Goal: Task Accomplishment & Management: Use online tool/utility

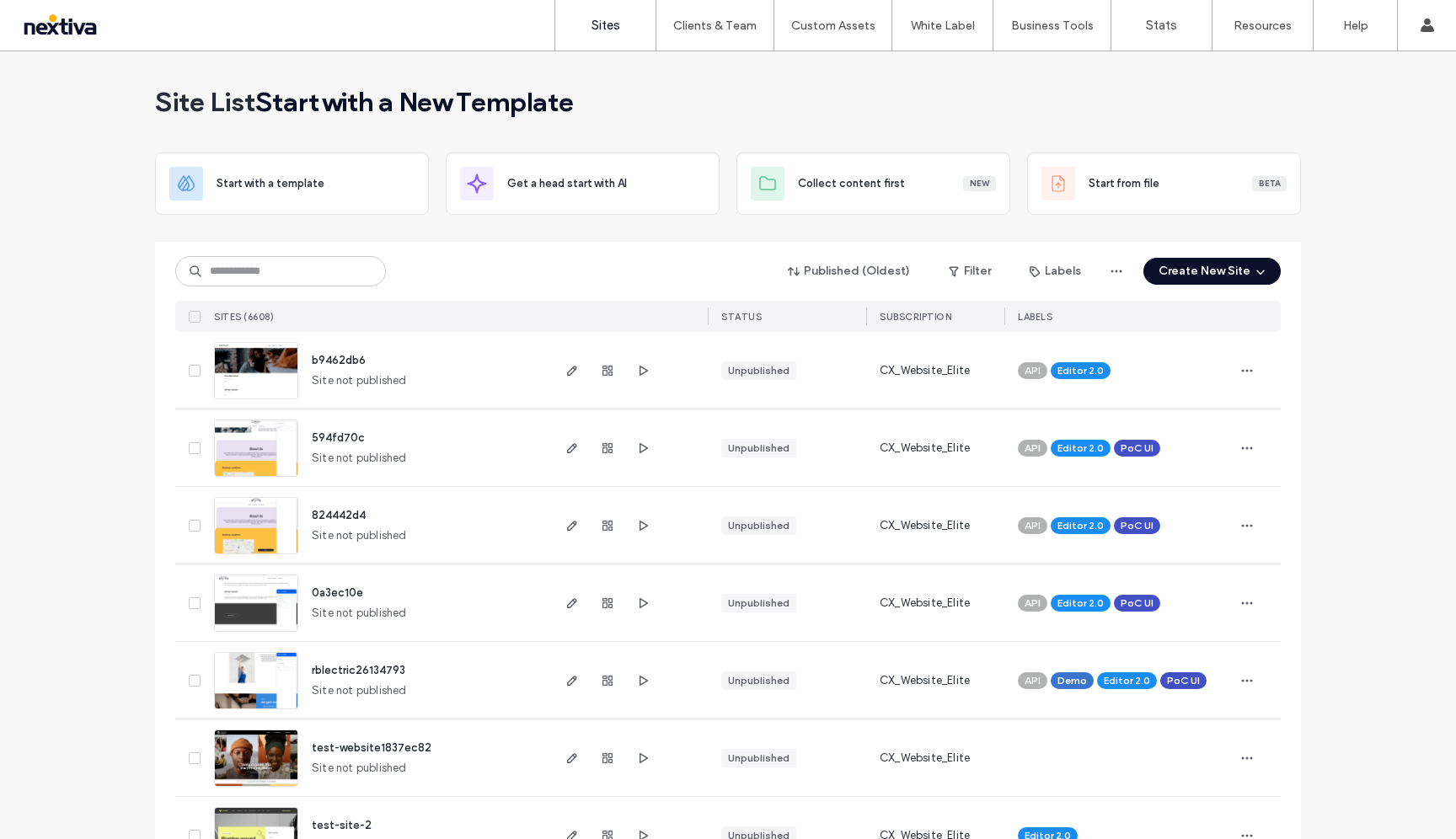
click at [618, 33] on link "Sites" at bounding box center [605, 25] width 101 height 50
click at [615, 29] on label "Sites" at bounding box center [605, 26] width 29 height 15
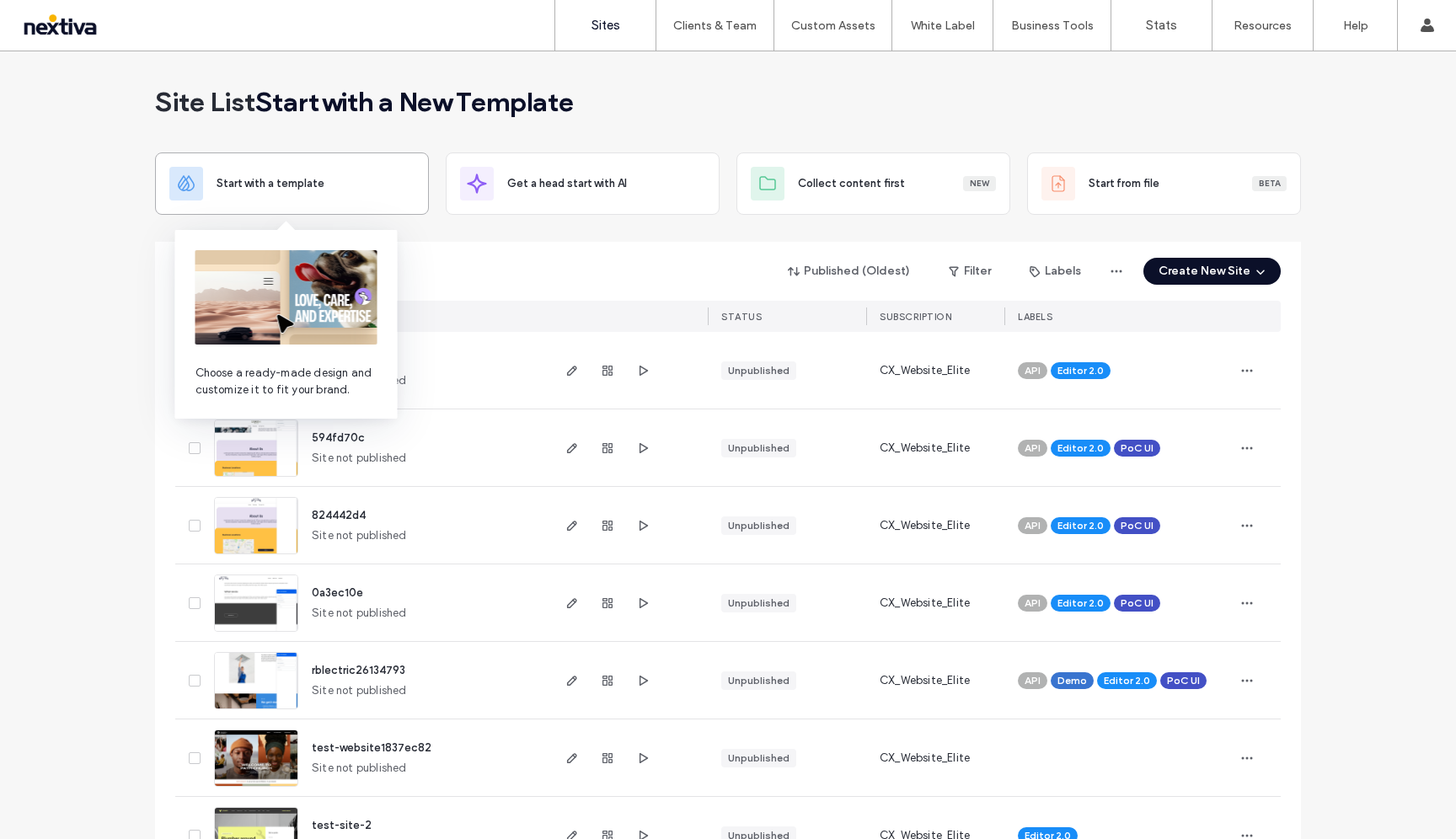
click at [343, 200] on div "Start with a template" at bounding box center [292, 183] width 245 height 33
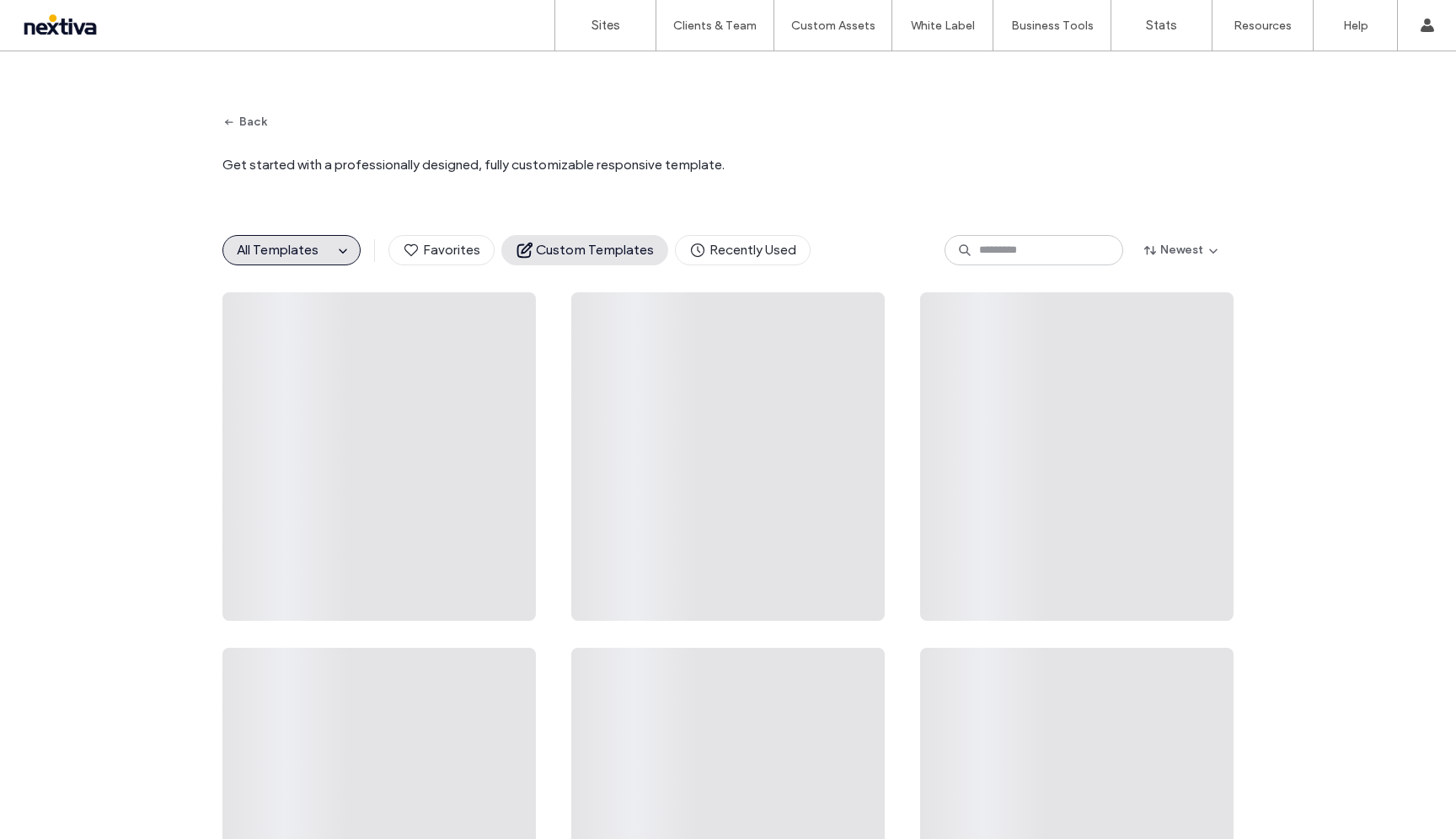
click at [574, 253] on span "Custom Templates" at bounding box center [584, 251] width 138 height 19
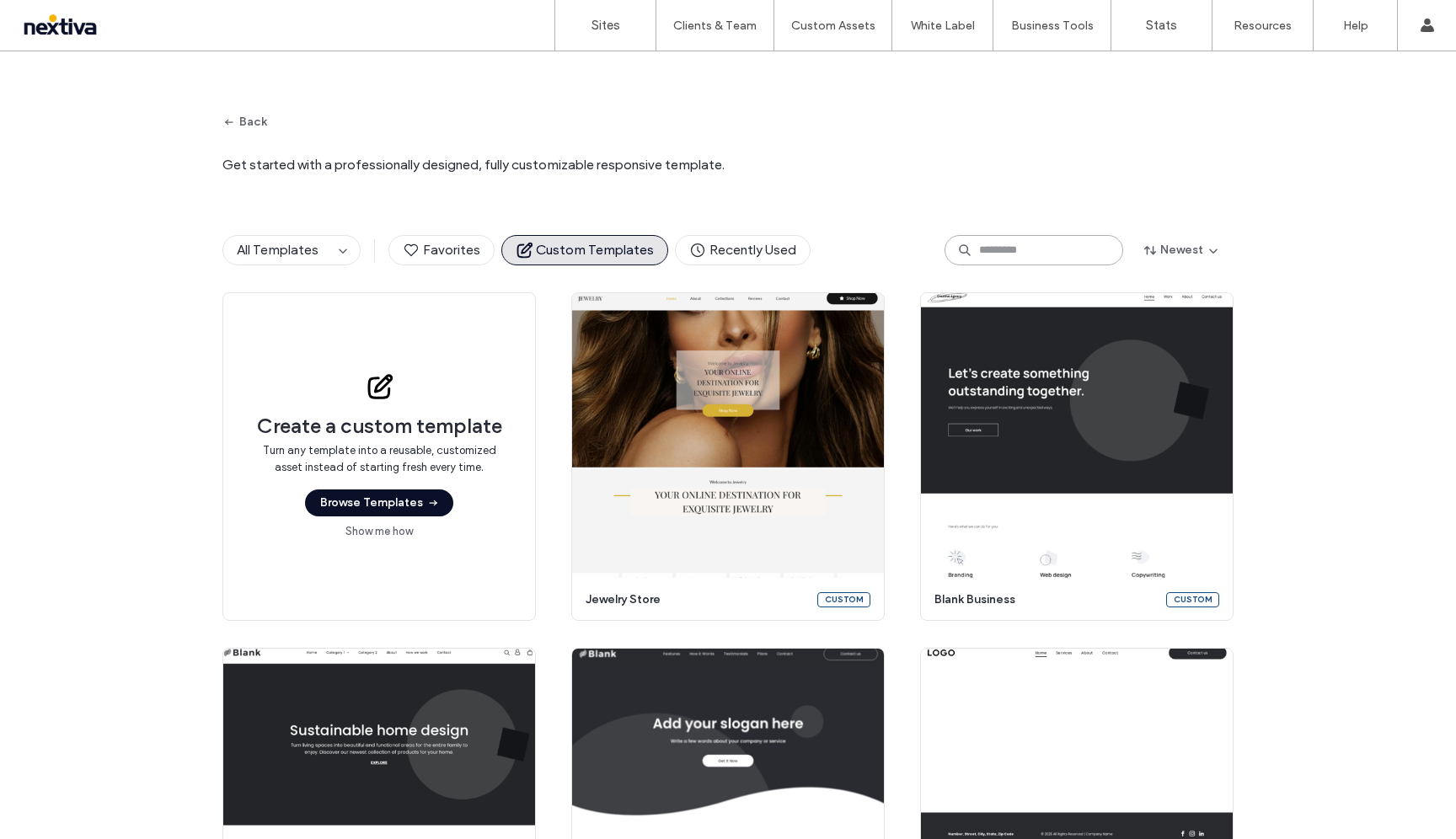
click at [742, 251] on input at bounding box center [1034, 250] width 179 height 30
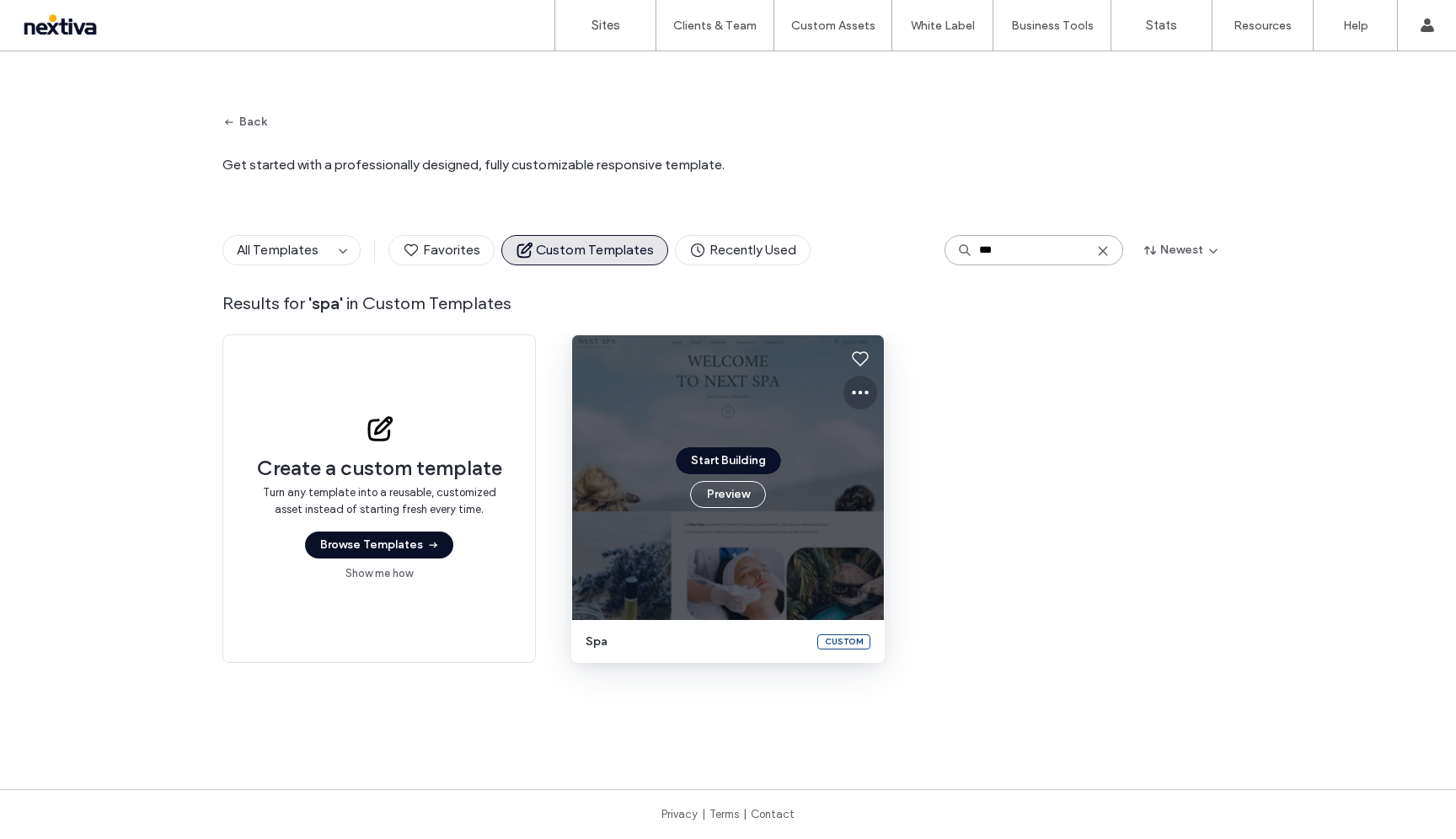
type input "***"
click at [742, 389] on icon at bounding box center [860, 392] width 20 height 20
click at [742, 475] on span "Edit template" at bounding box center [908, 472] width 70 height 17
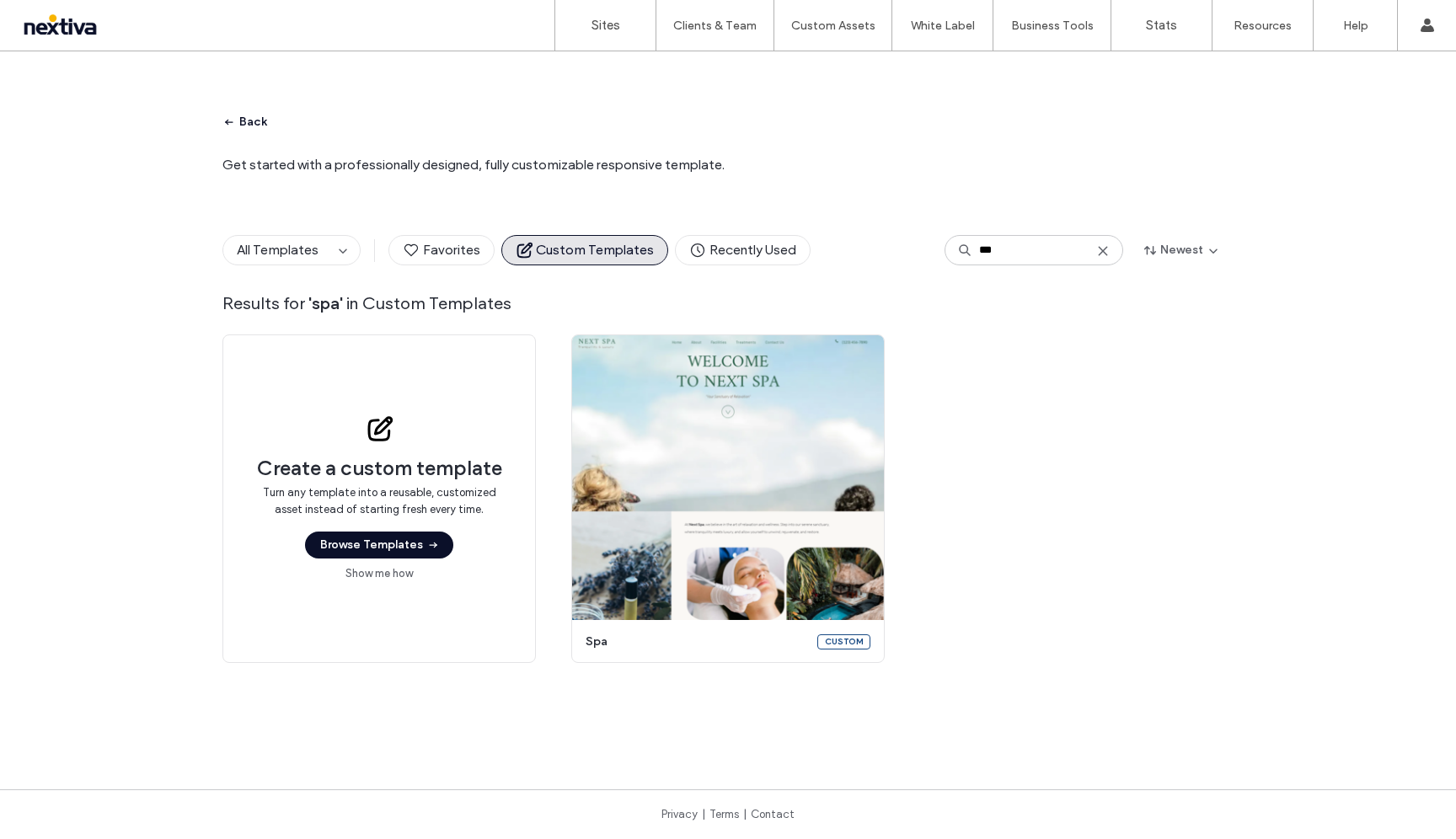
click at [223, 120] on icon "button" at bounding box center [229, 122] width 13 height 13
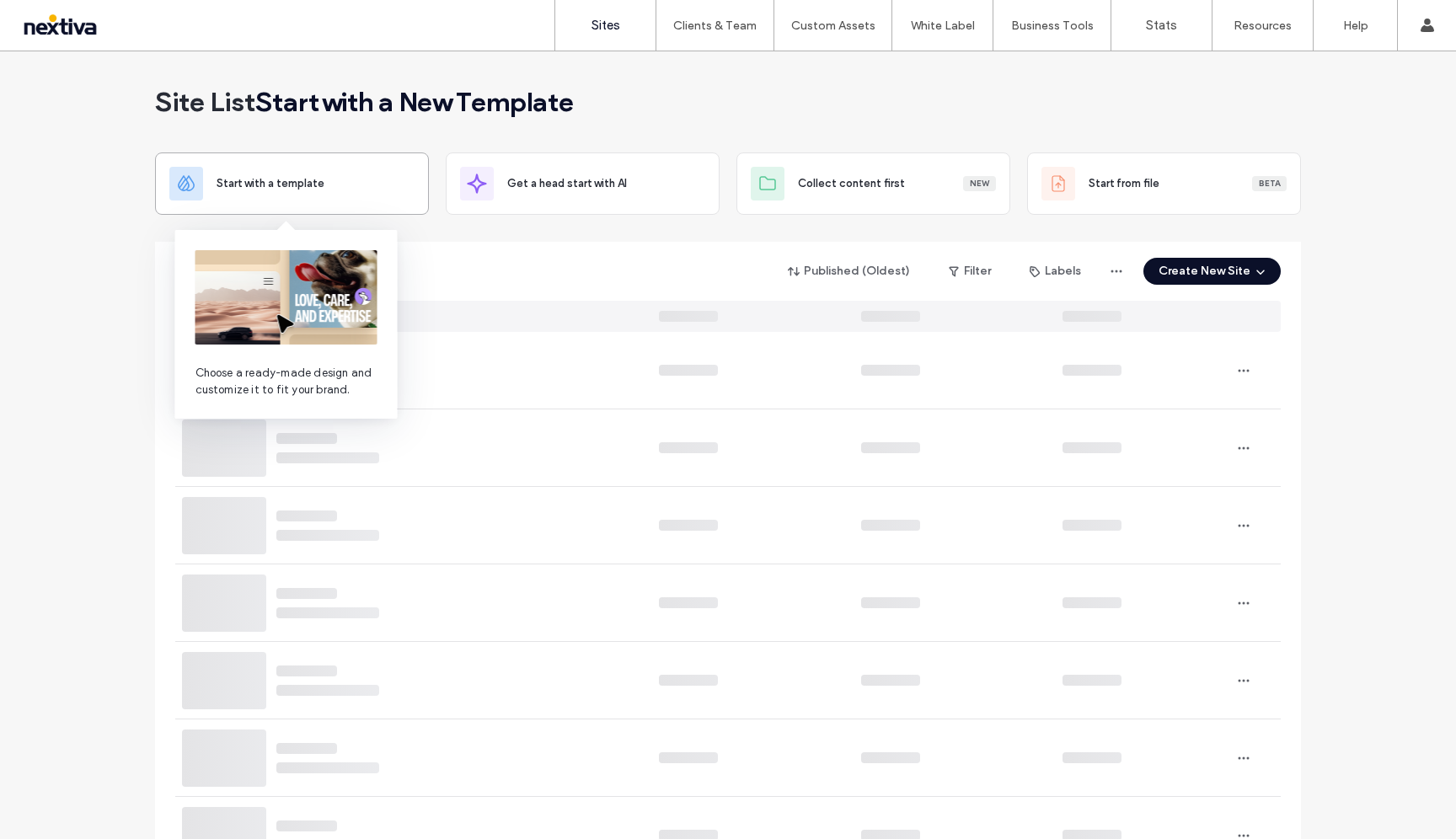
click at [308, 190] on span "Start with a template" at bounding box center [271, 183] width 108 height 17
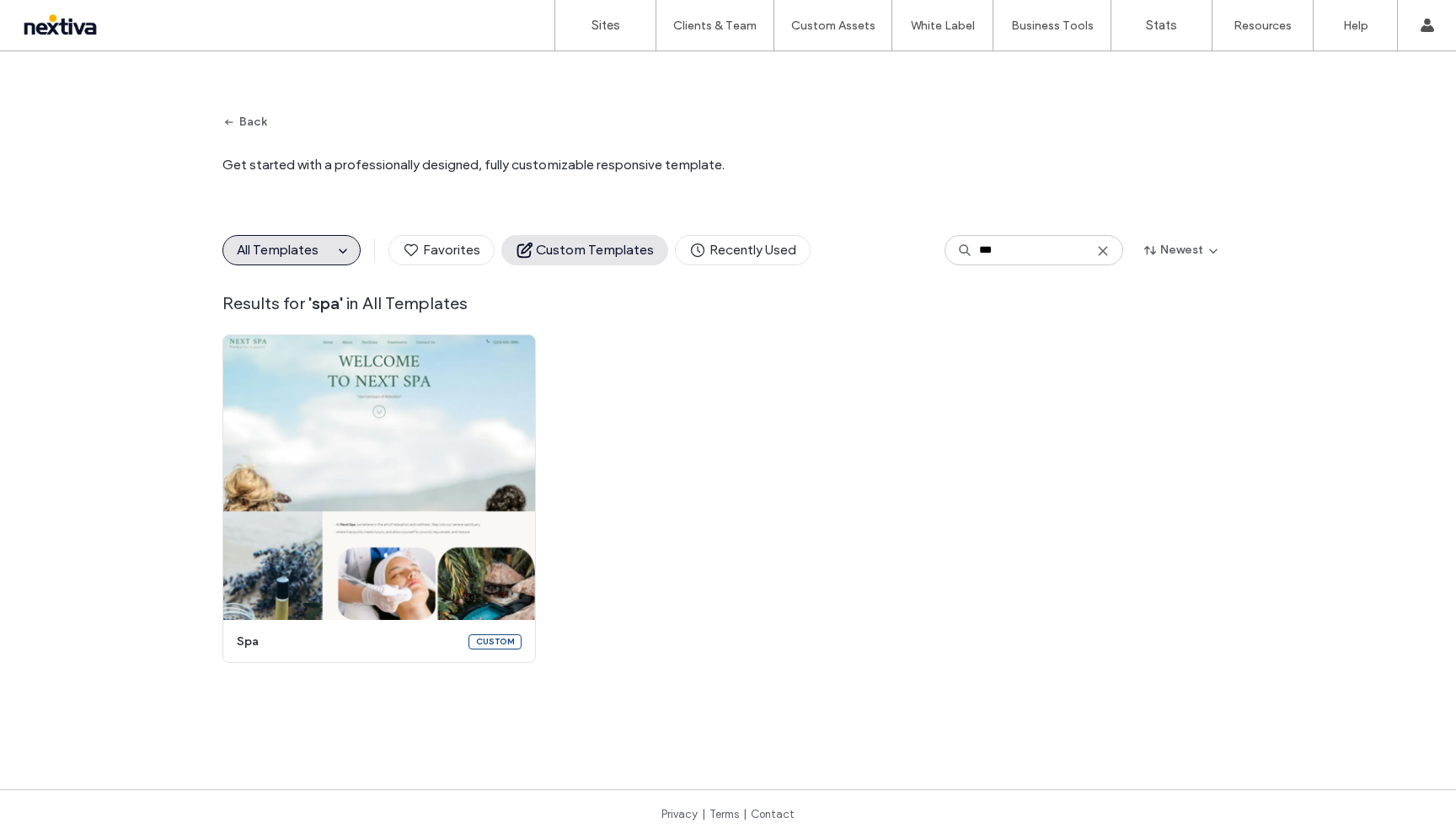
click at [590, 254] on span "Custom Templates" at bounding box center [584, 251] width 138 height 19
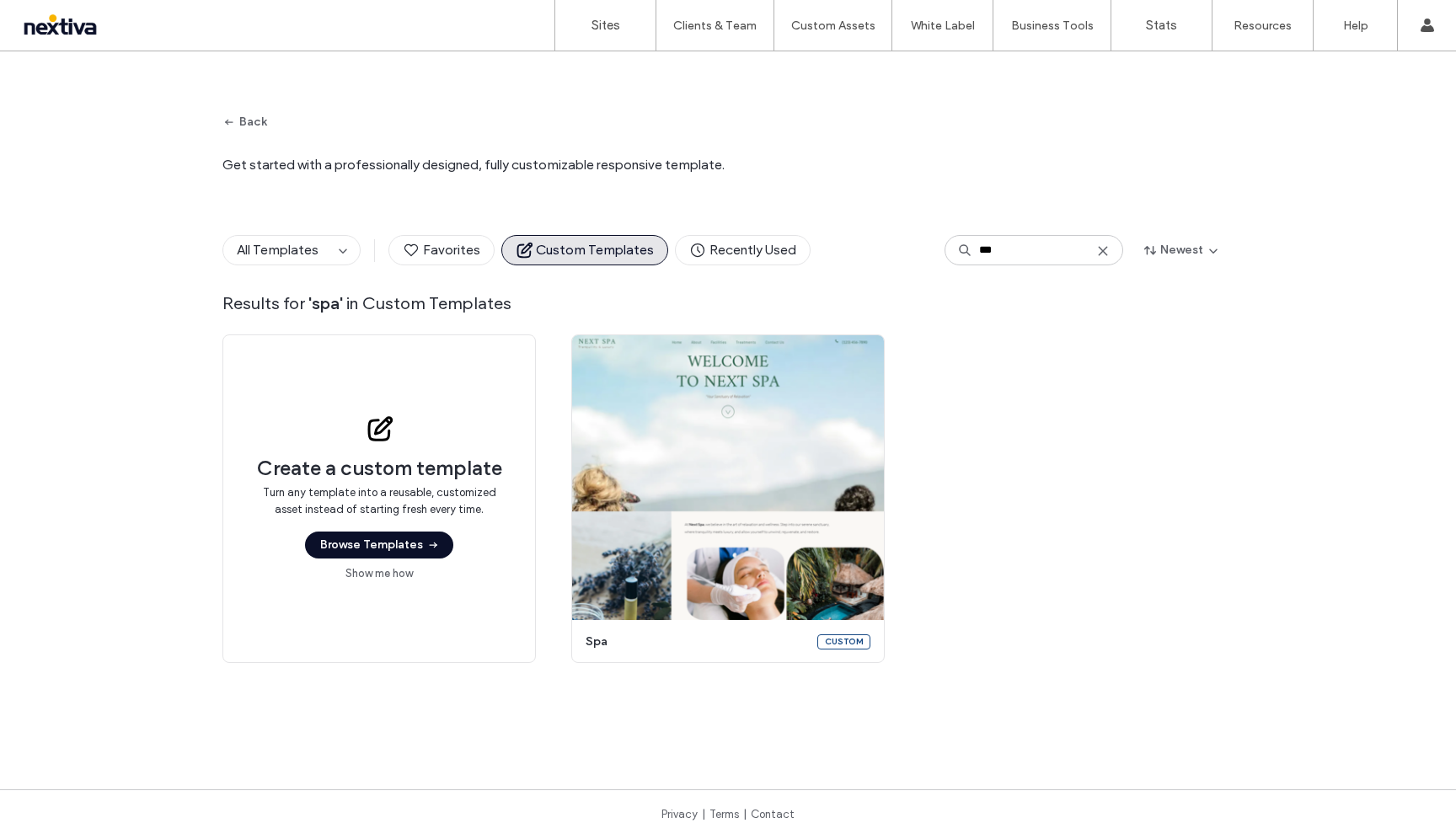
click at [742, 254] on use at bounding box center [1102, 251] width 8 height 8
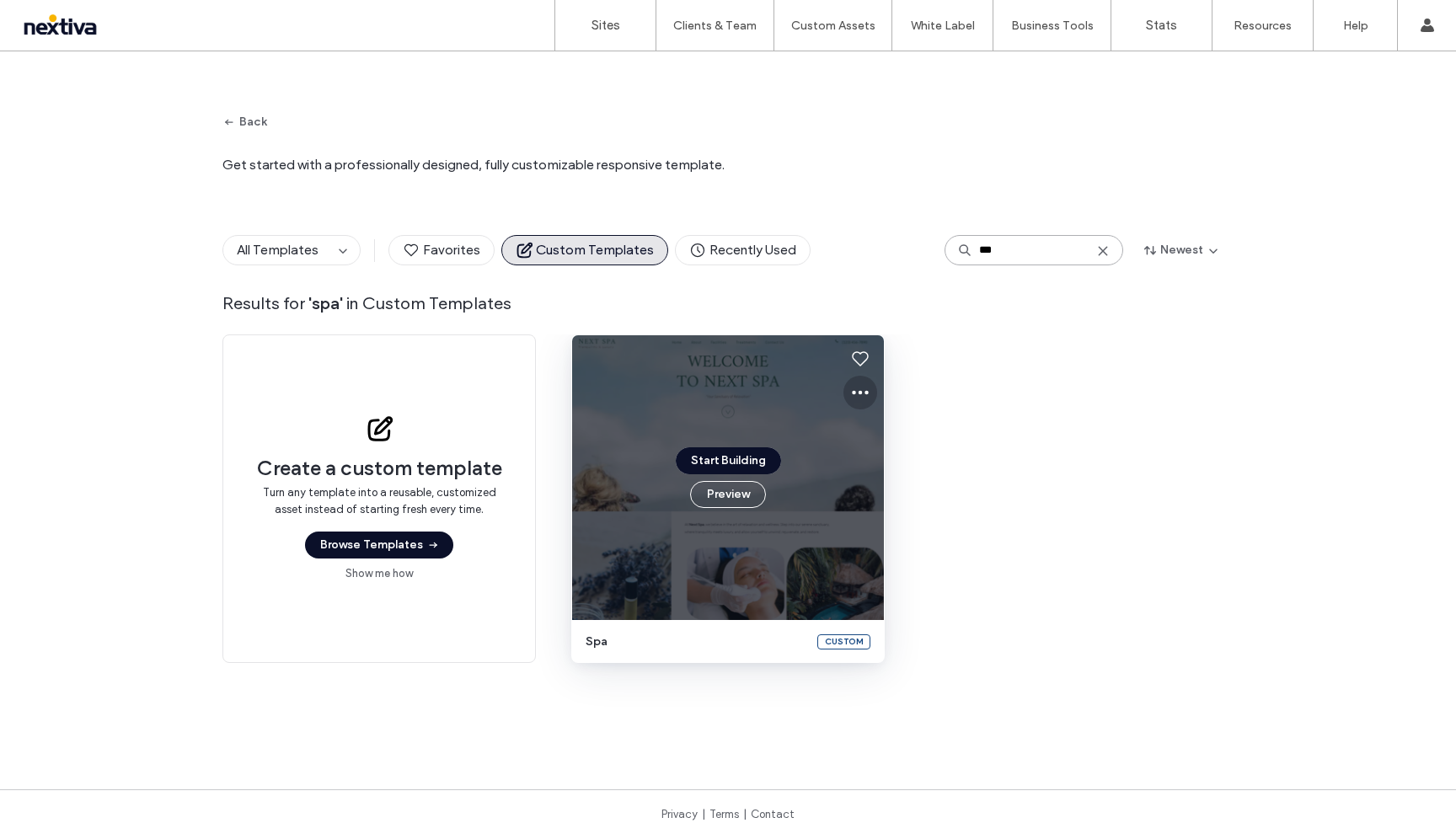
type input "***"
click at [742, 391] on use at bounding box center [860, 392] width 17 height 4
click at [742, 480] on div "Edit template" at bounding box center [913, 472] width 150 height 32
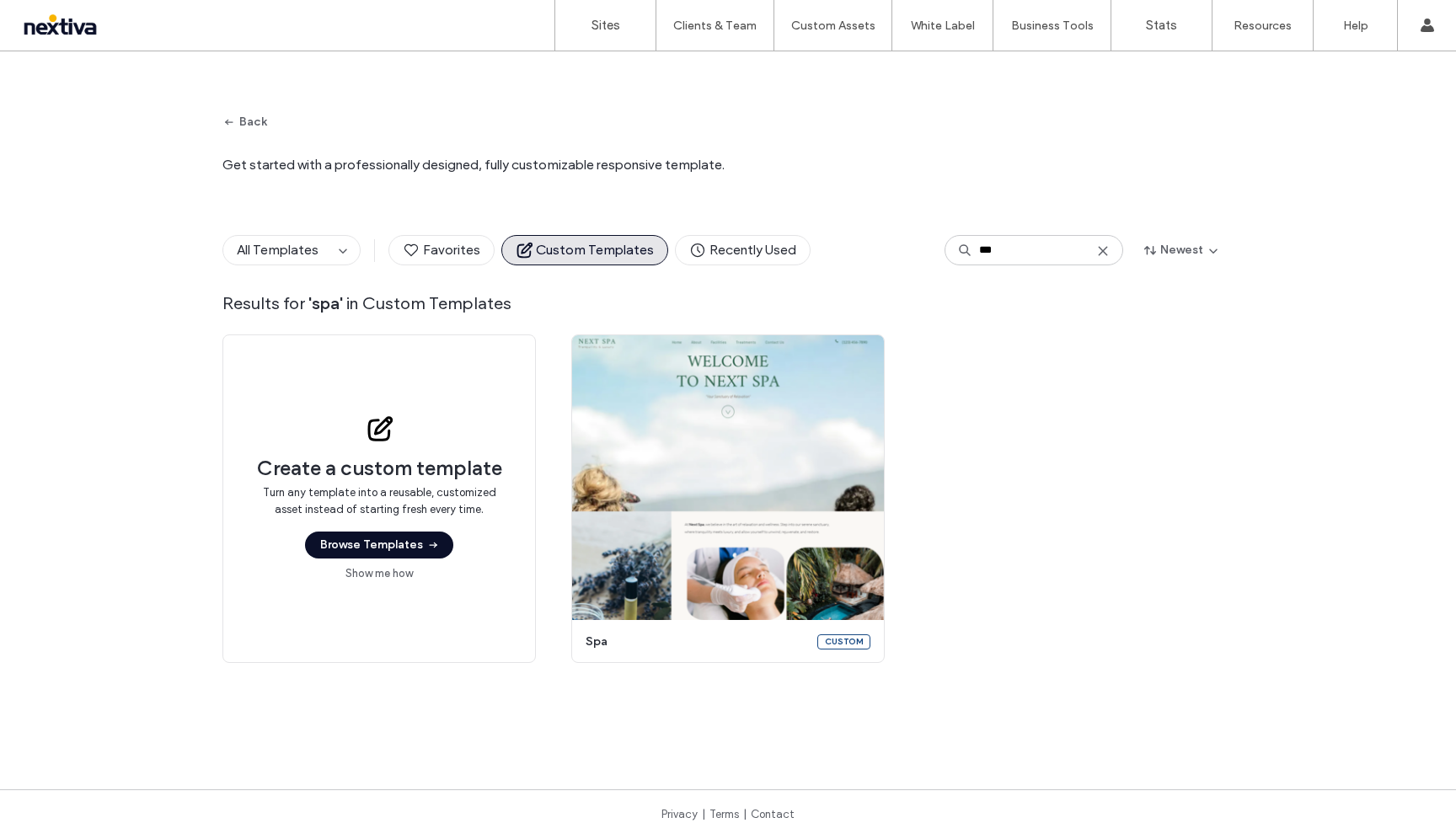
click at [742, 257] on icon at bounding box center [1103, 251] width 13 height 13
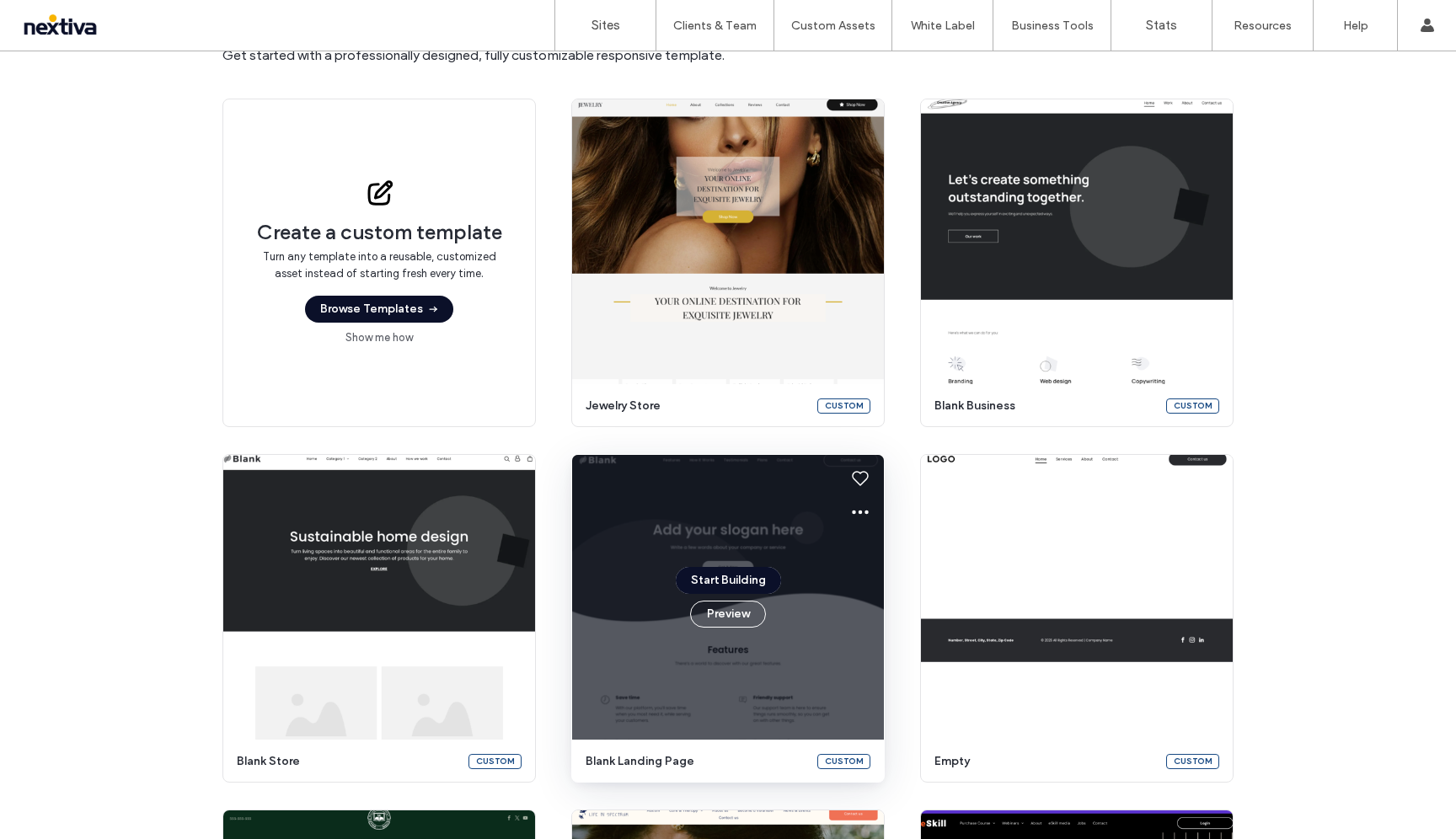
scroll to position [116, 0]
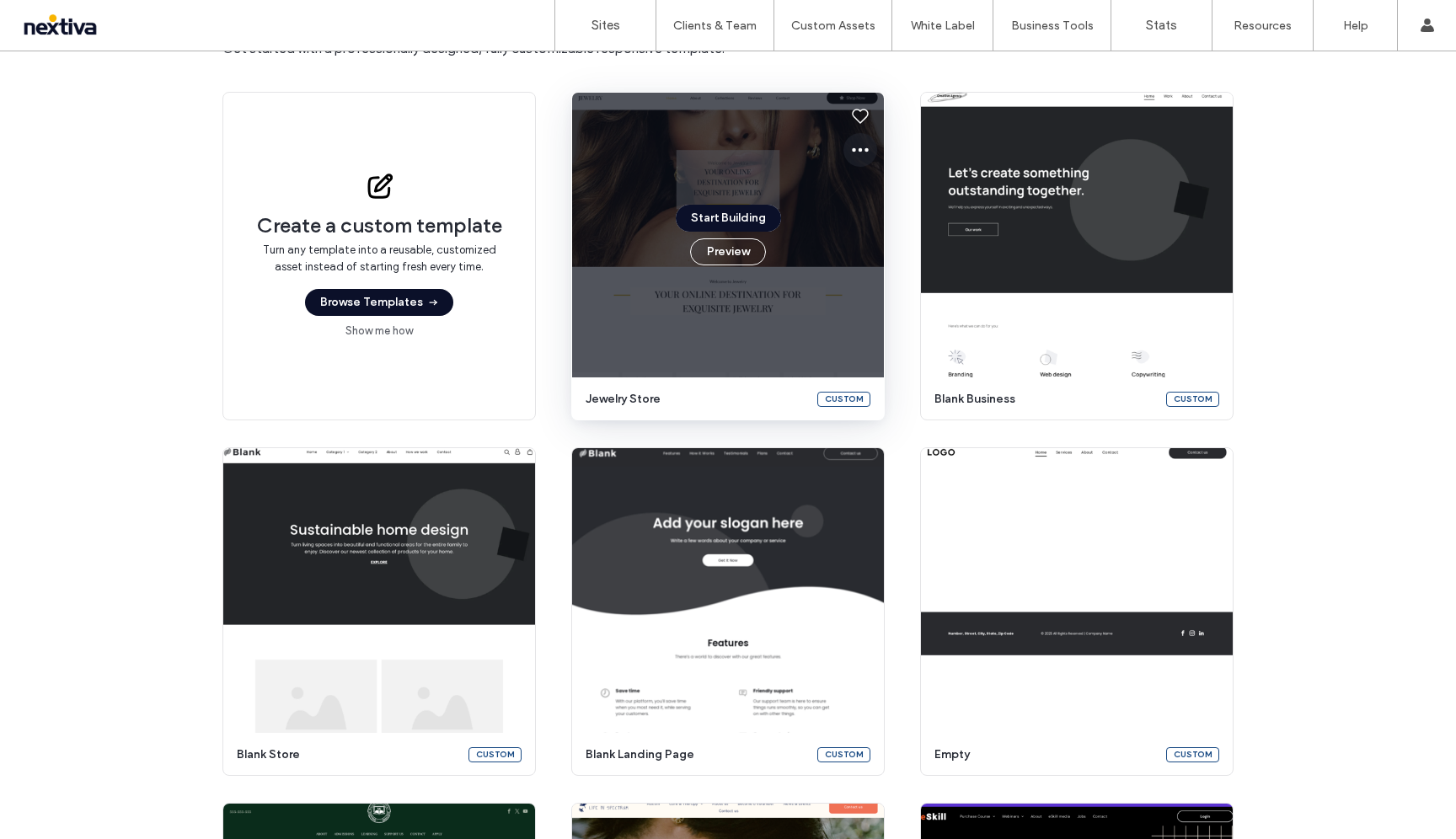
click at [742, 150] on icon at bounding box center [860, 149] width 20 height 20
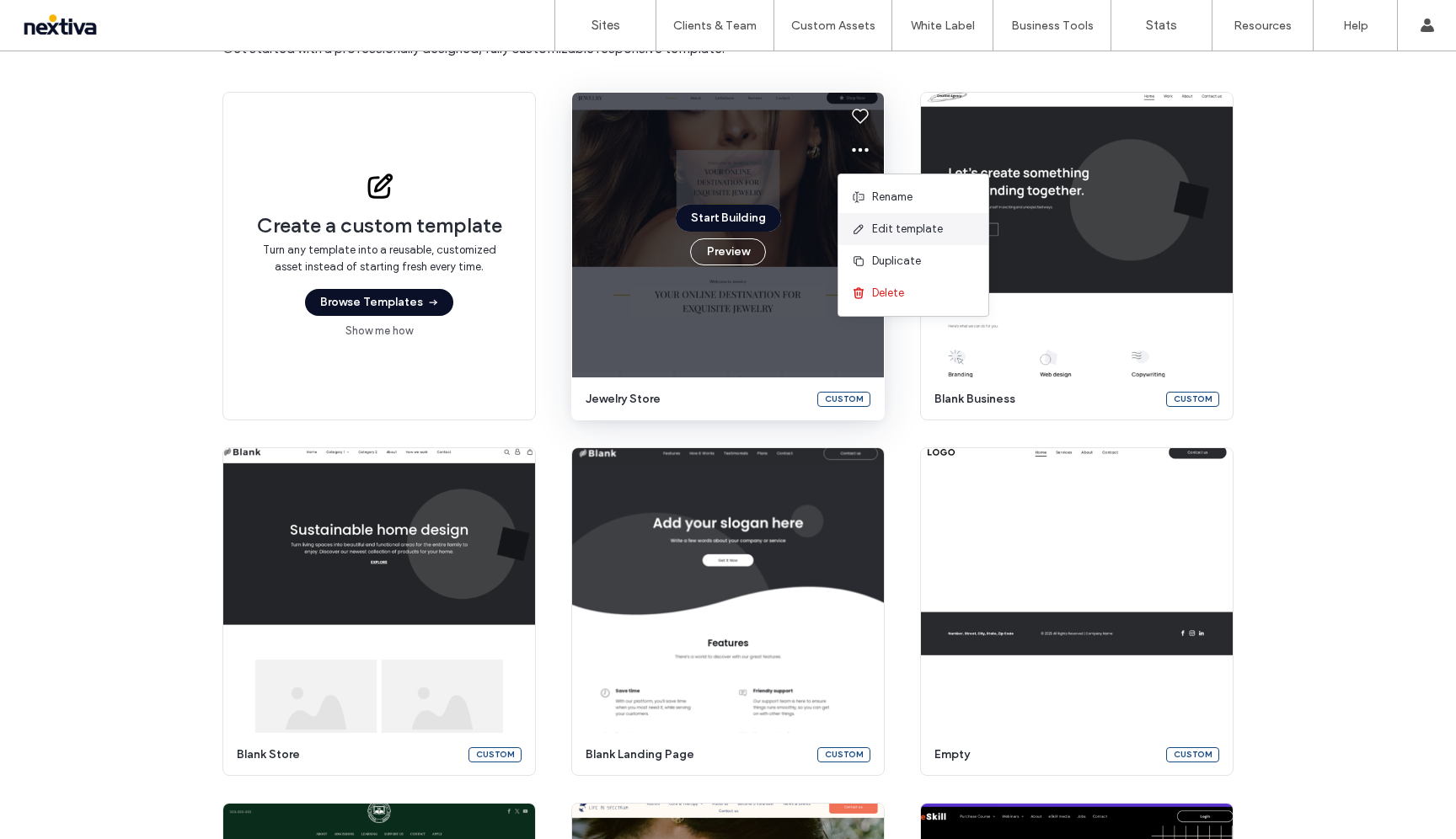
click at [742, 229] on span "Edit template" at bounding box center [908, 229] width 70 height 17
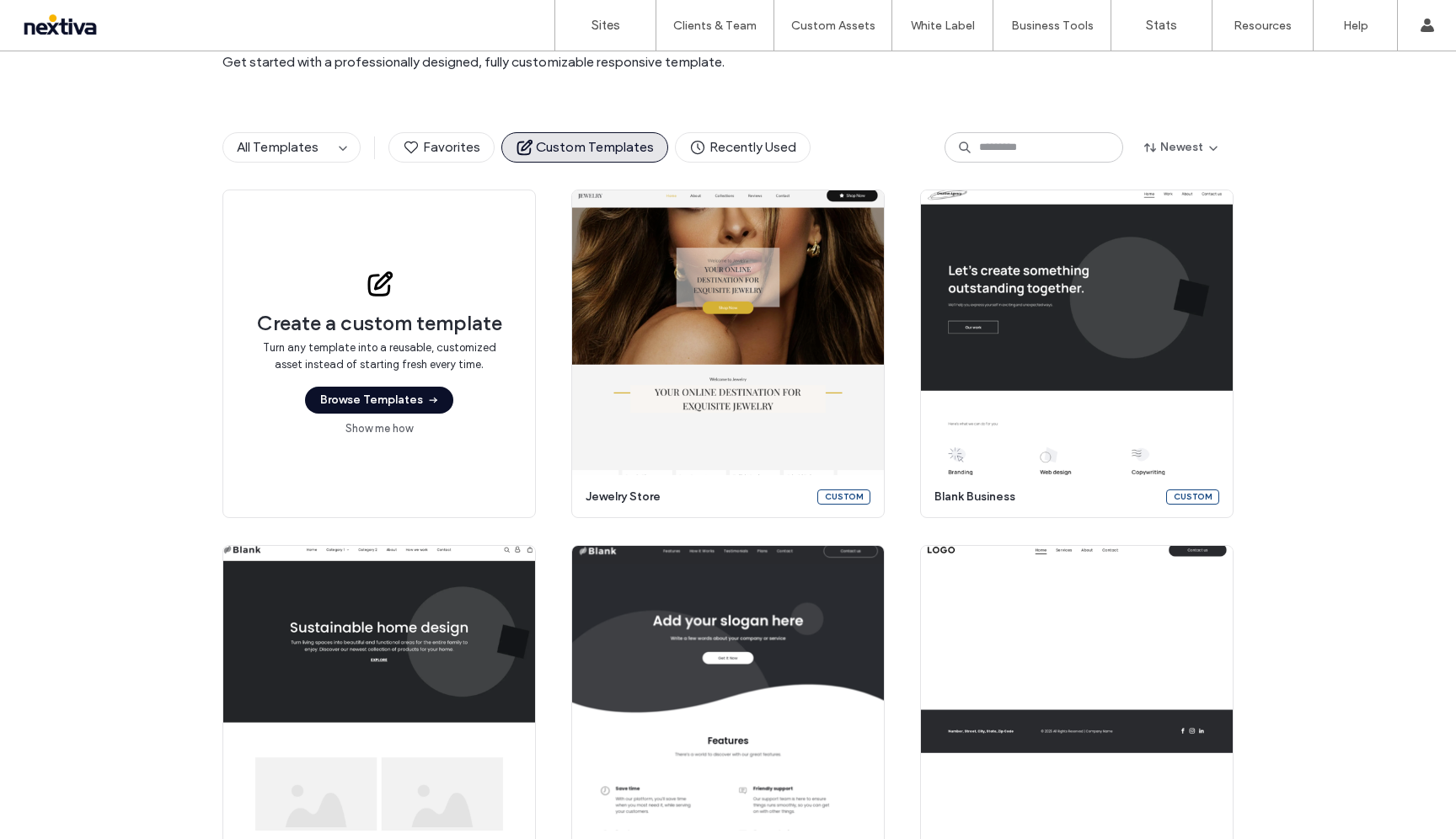
scroll to position [0, 0]
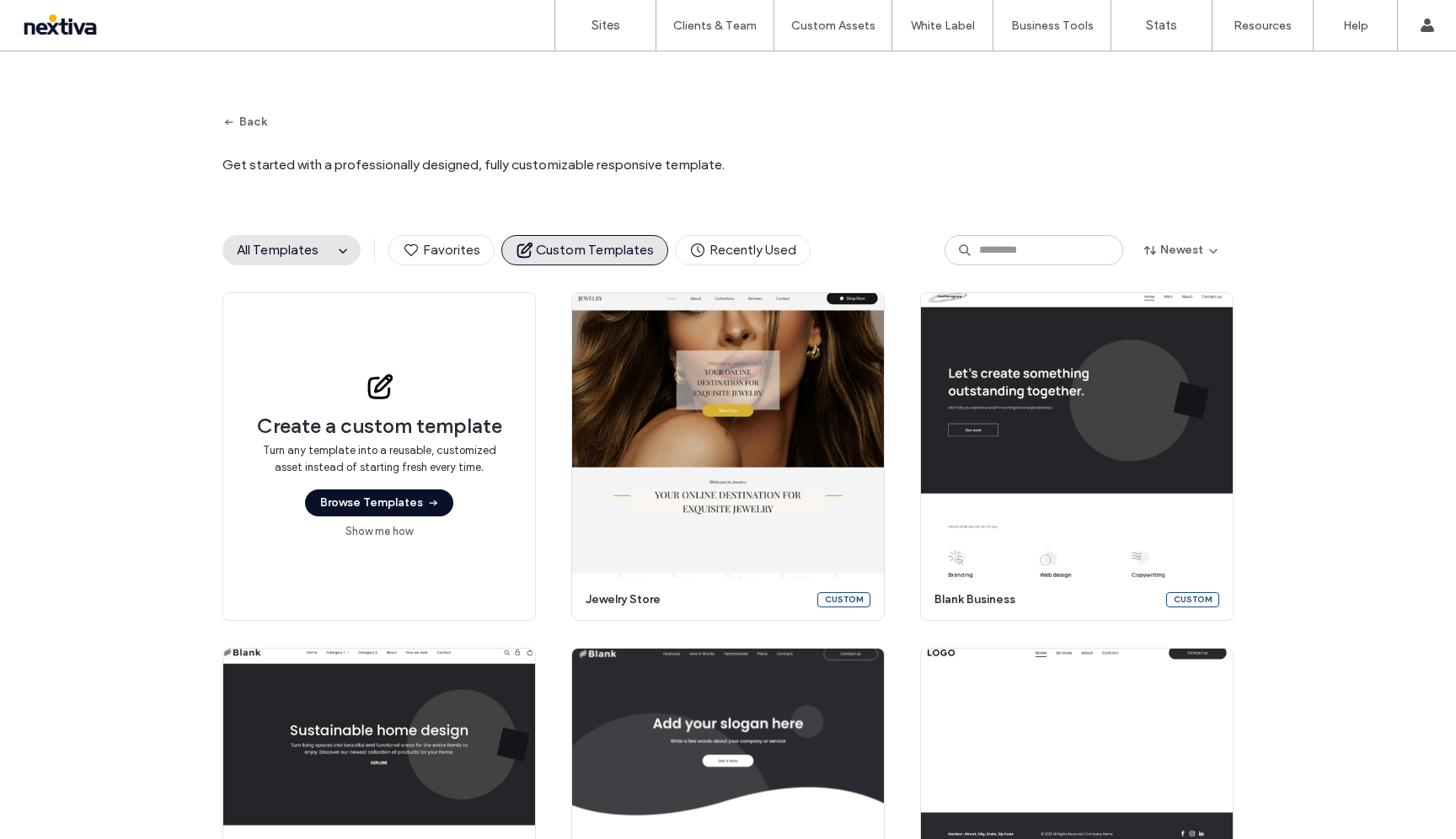
click at [316, 252] on button "All Templates" at bounding box center [278, 250] width 109 height 29
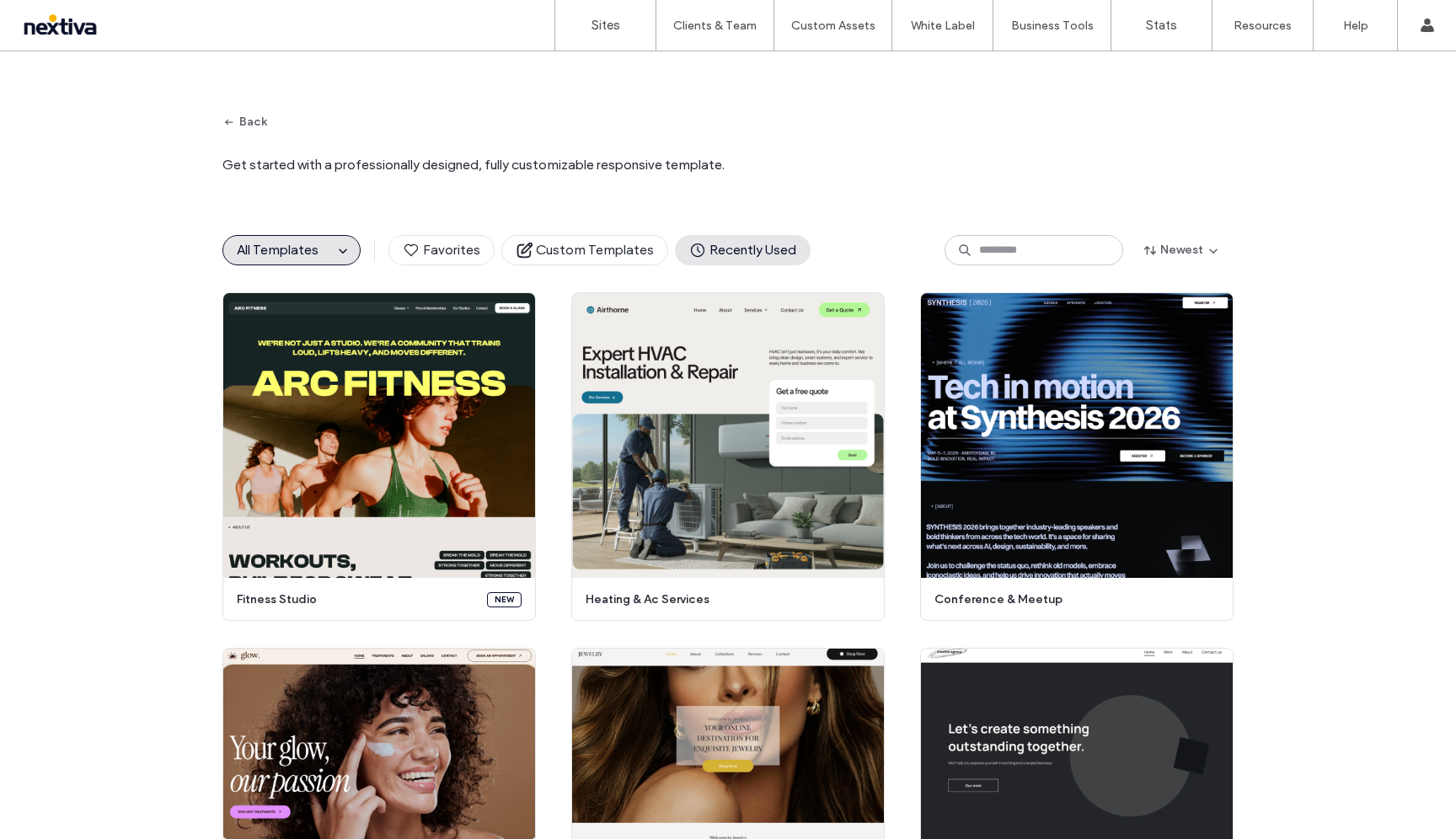
click at [742, 249] on span "Recently Used" at bounding box center [742, 251] width 107 height 19
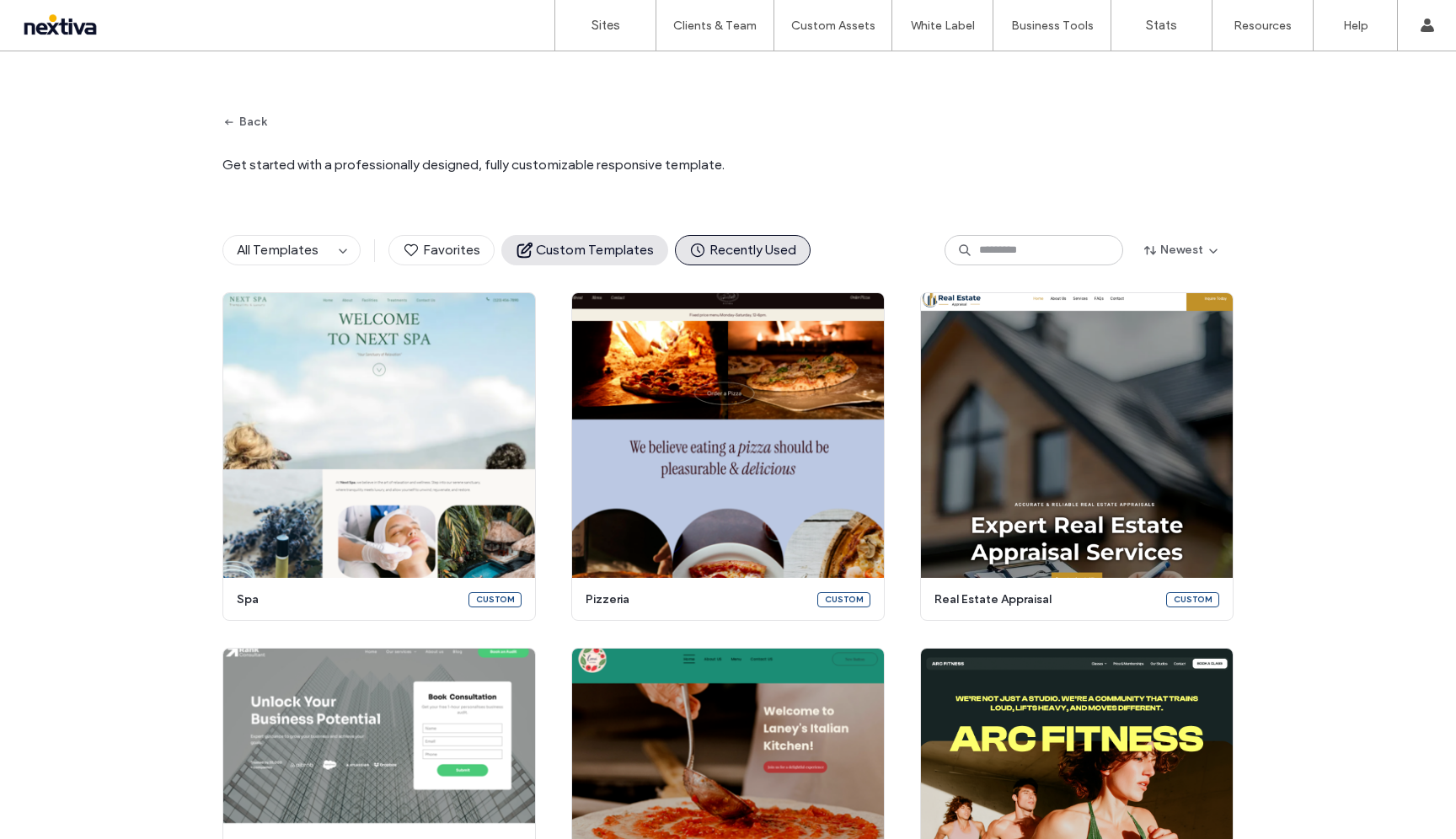
click at [535, 252] on span "Custom Templates" at bounding box center [584, 251] width 138 height 19
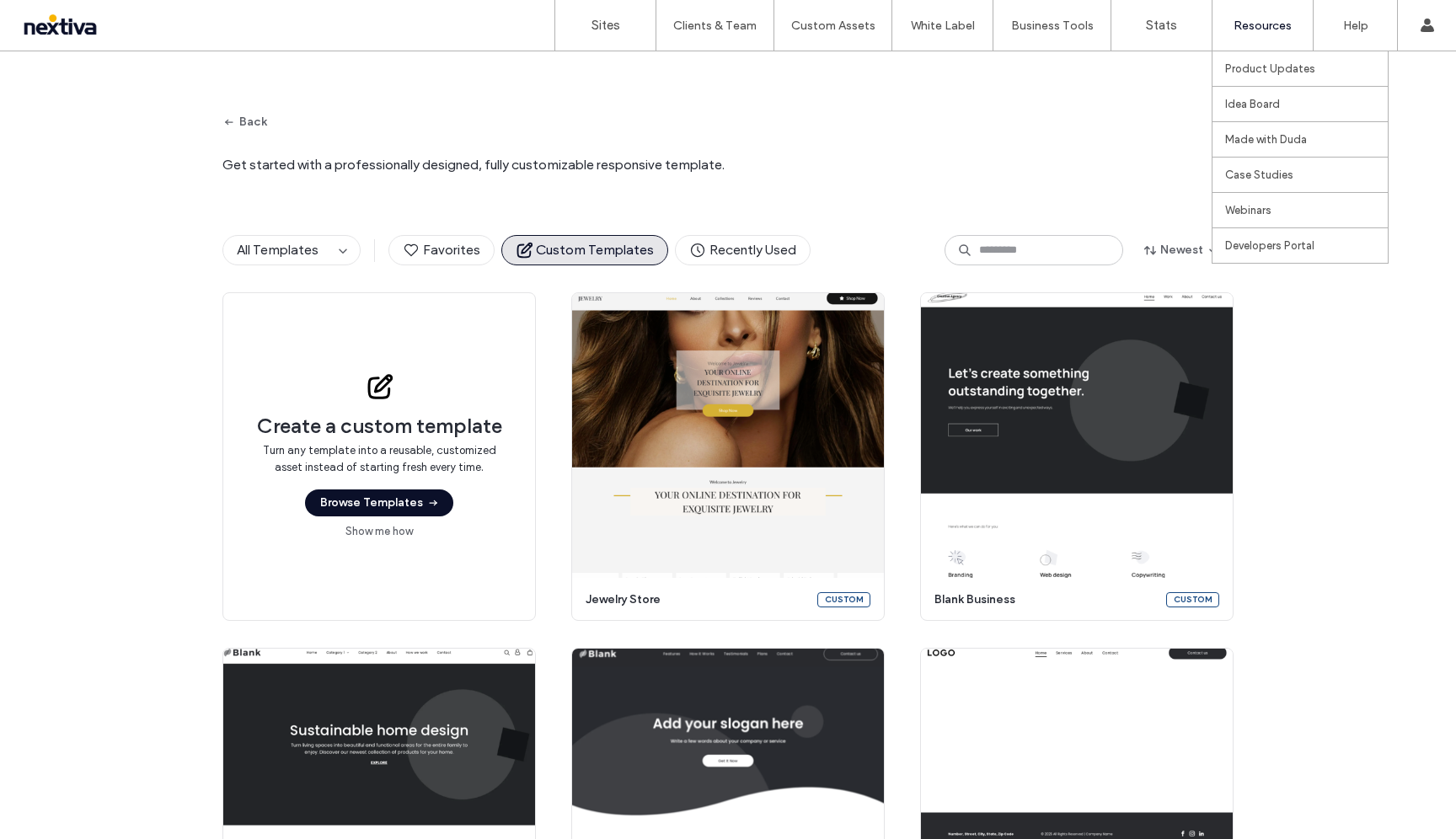
click at [742, 23] on label "Resources" at bounding box center [1262, 26] width 58 height 14
click at [265, 251] on span "All Templates" at bounding box center [278, 249] width 82 height 16
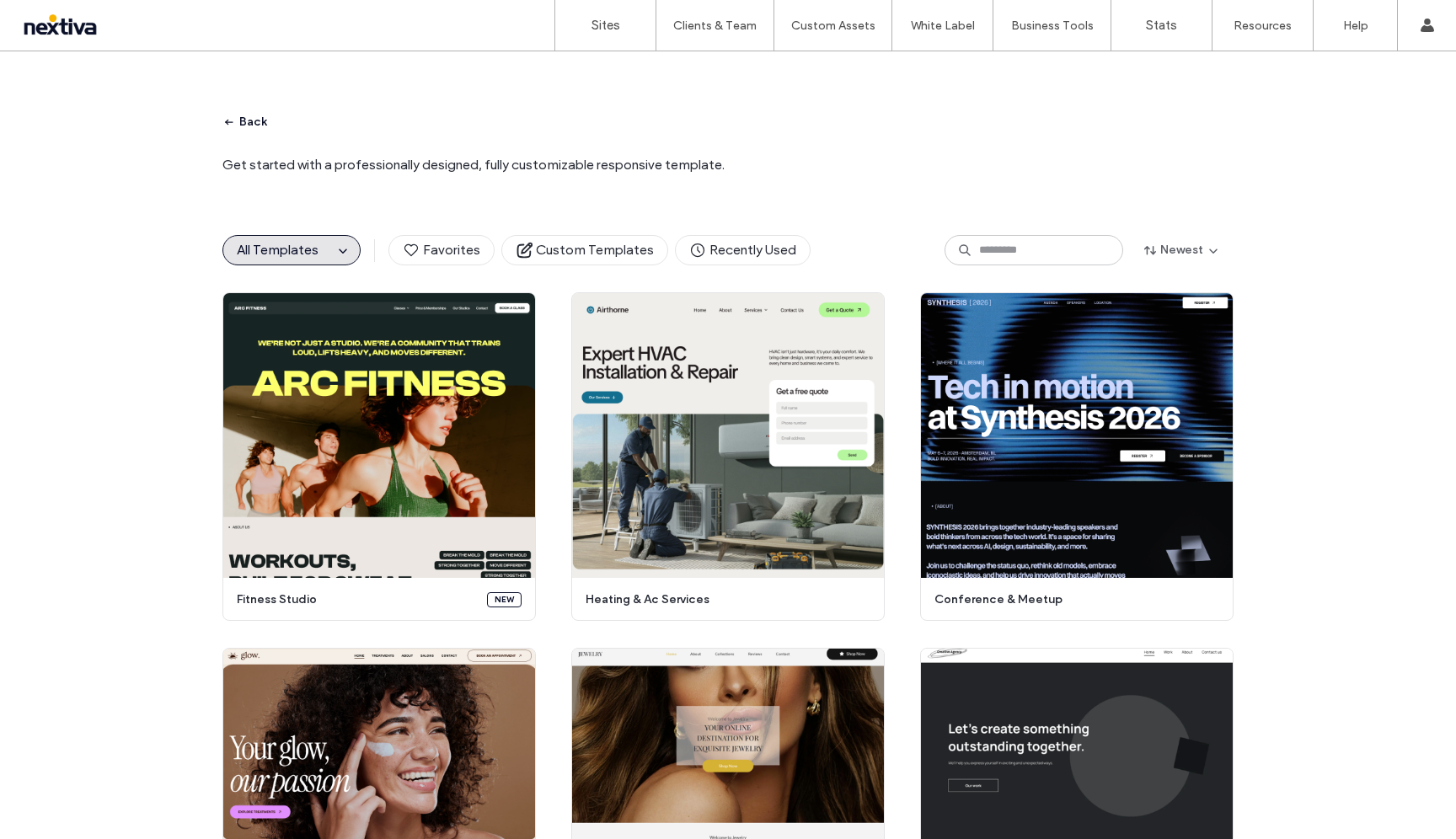
click at [222, 130] on span "button" at bounding box center [231, 122] width 17 height 26
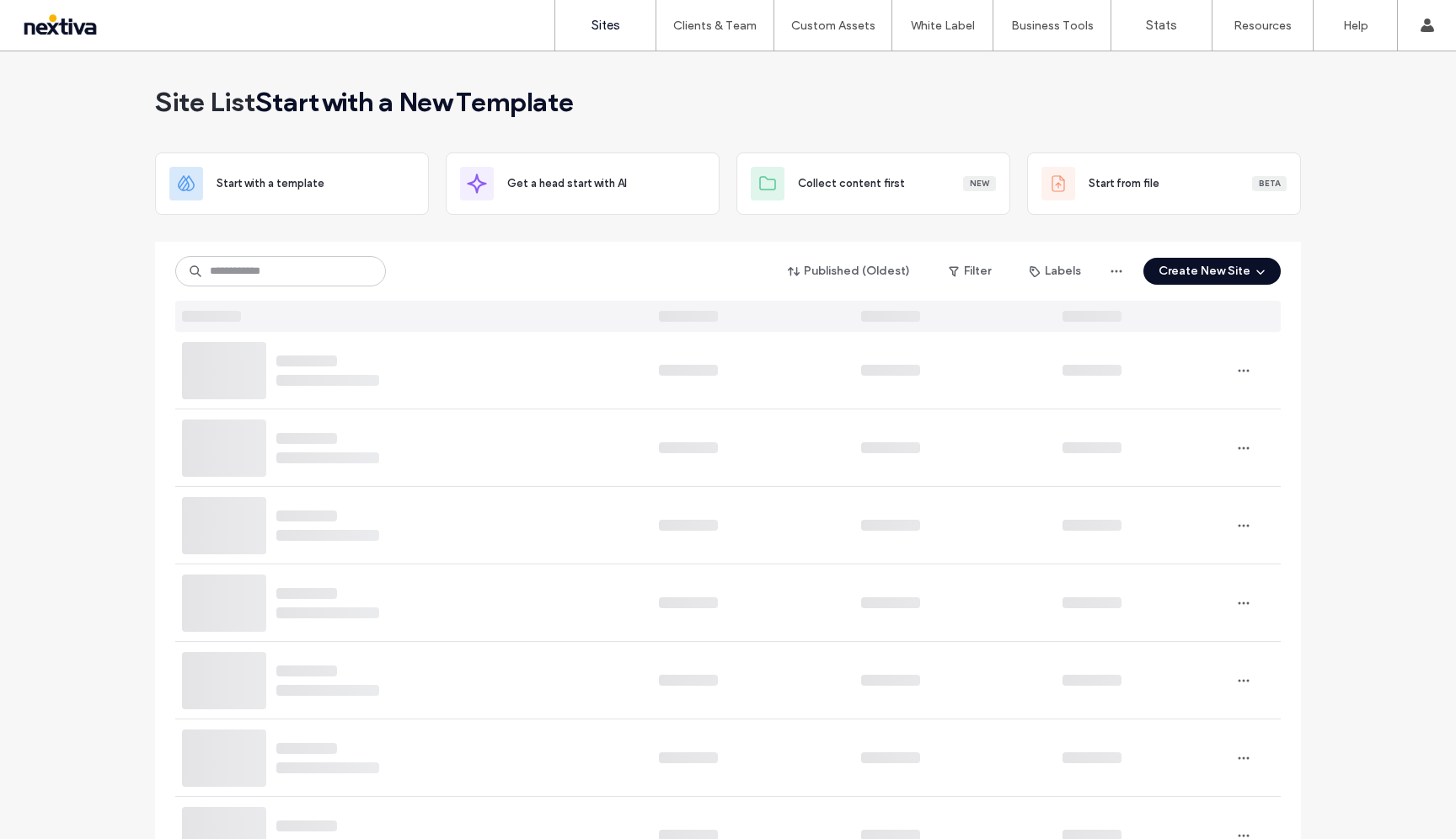
click at [623, 33] on link "Sites" at bounding box center [605, 25] width 101 height 50
click at [611, 26] on label "Sites" at bounding box center [605, 26] width 29 height 15
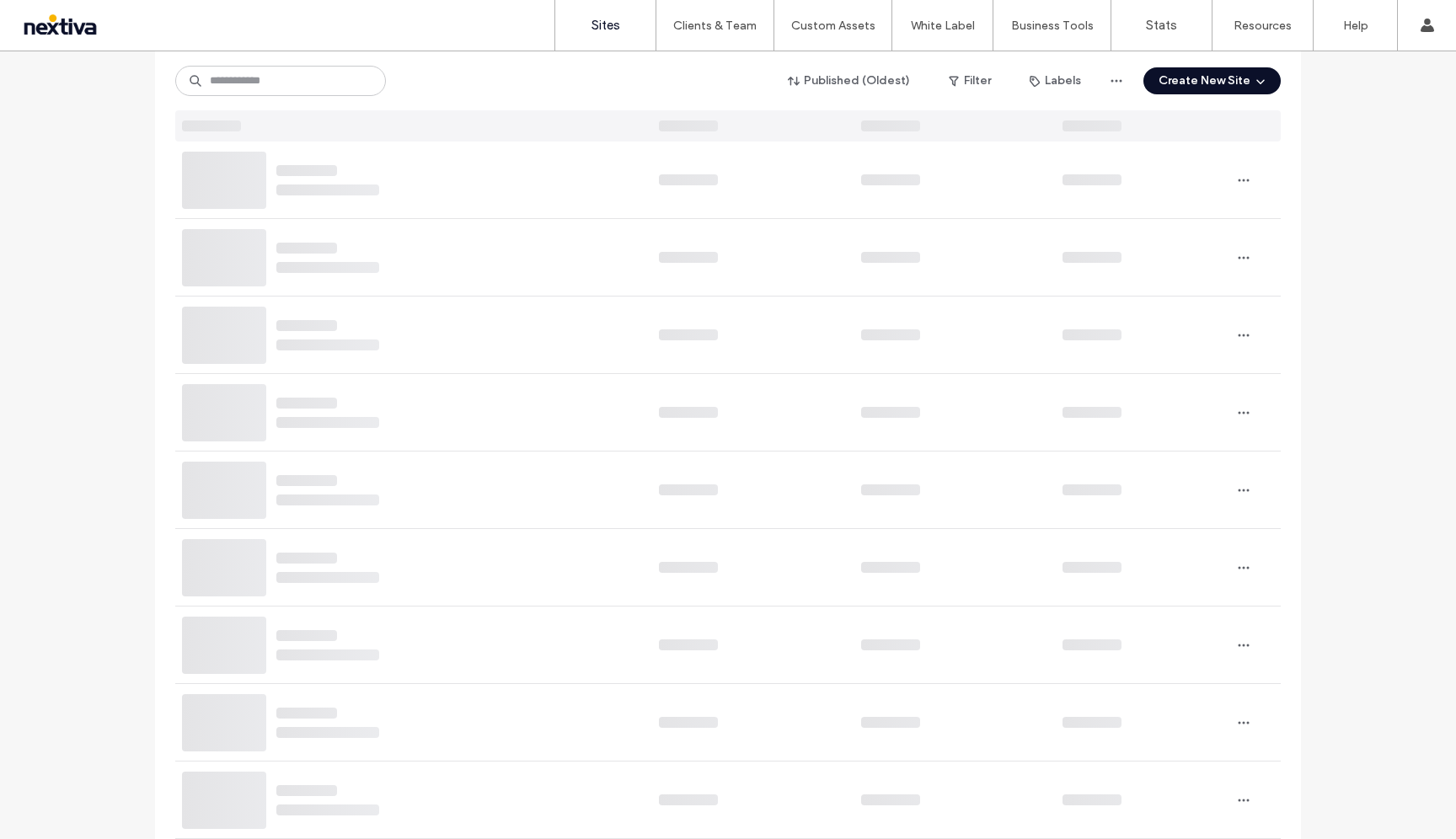
scroll to position [101, 0]
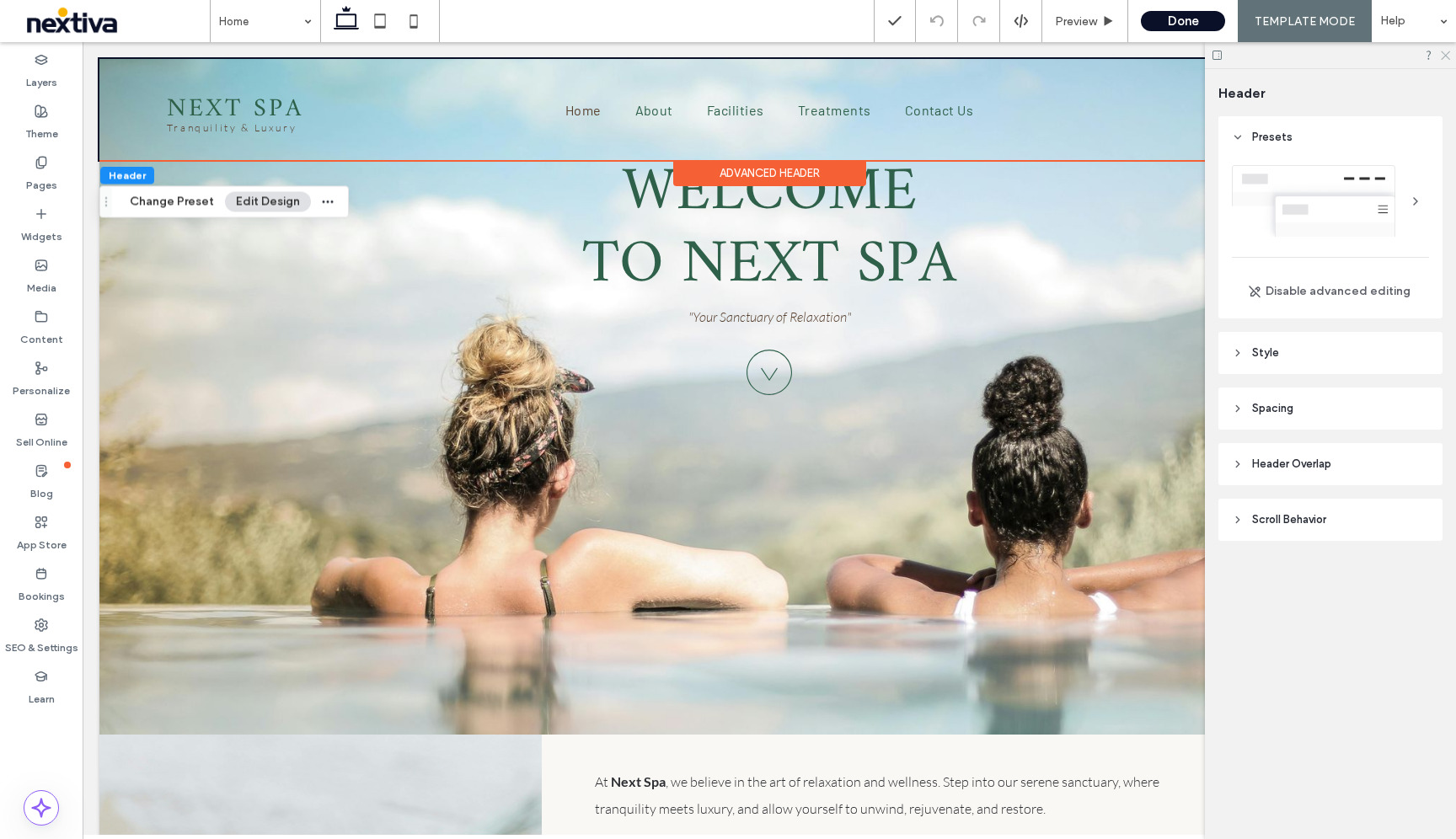
click at [1448, 56] on icon at bounding box center [1446, 54] width 11 height 11
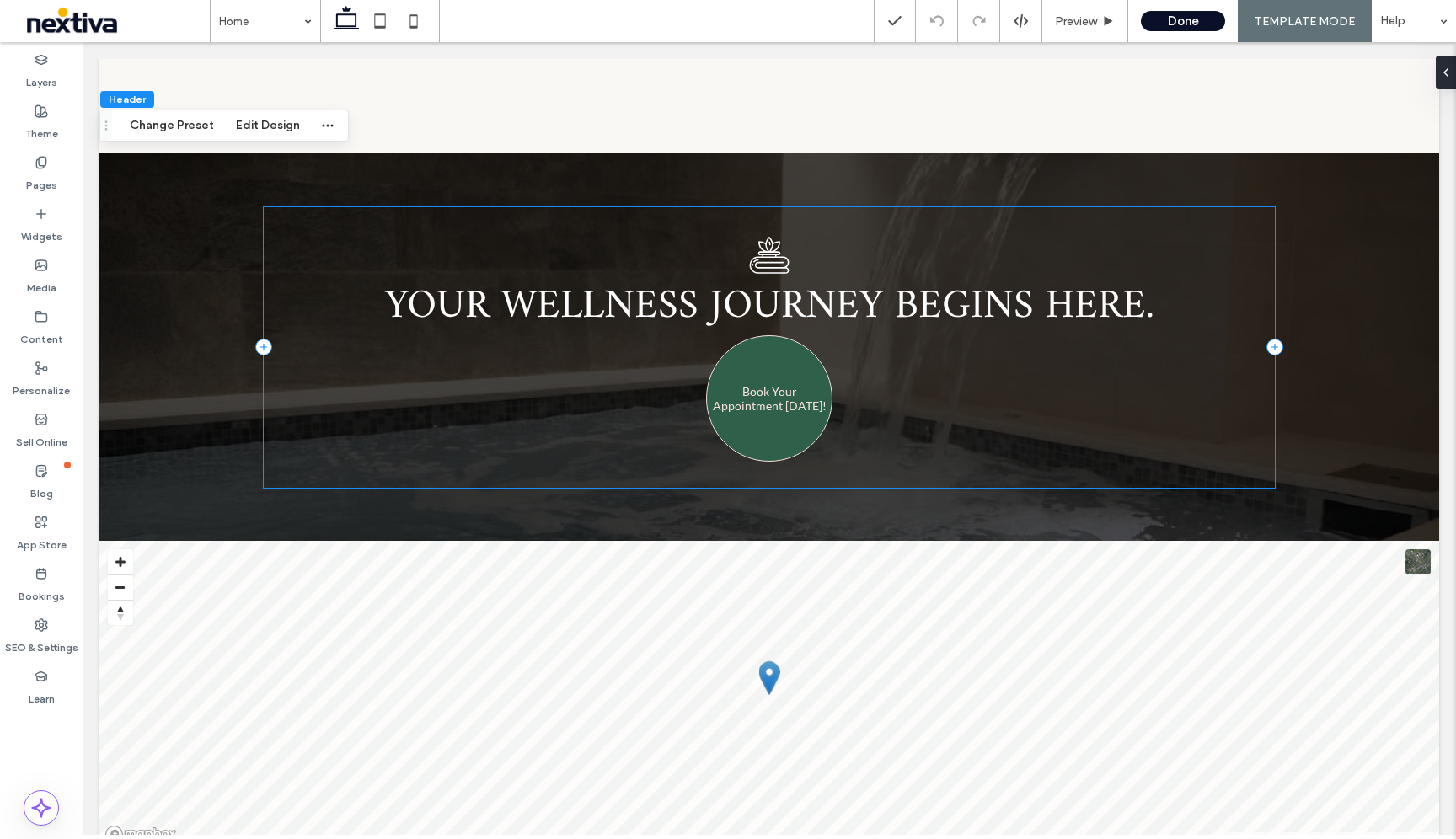
scroll to position [4816, 0]
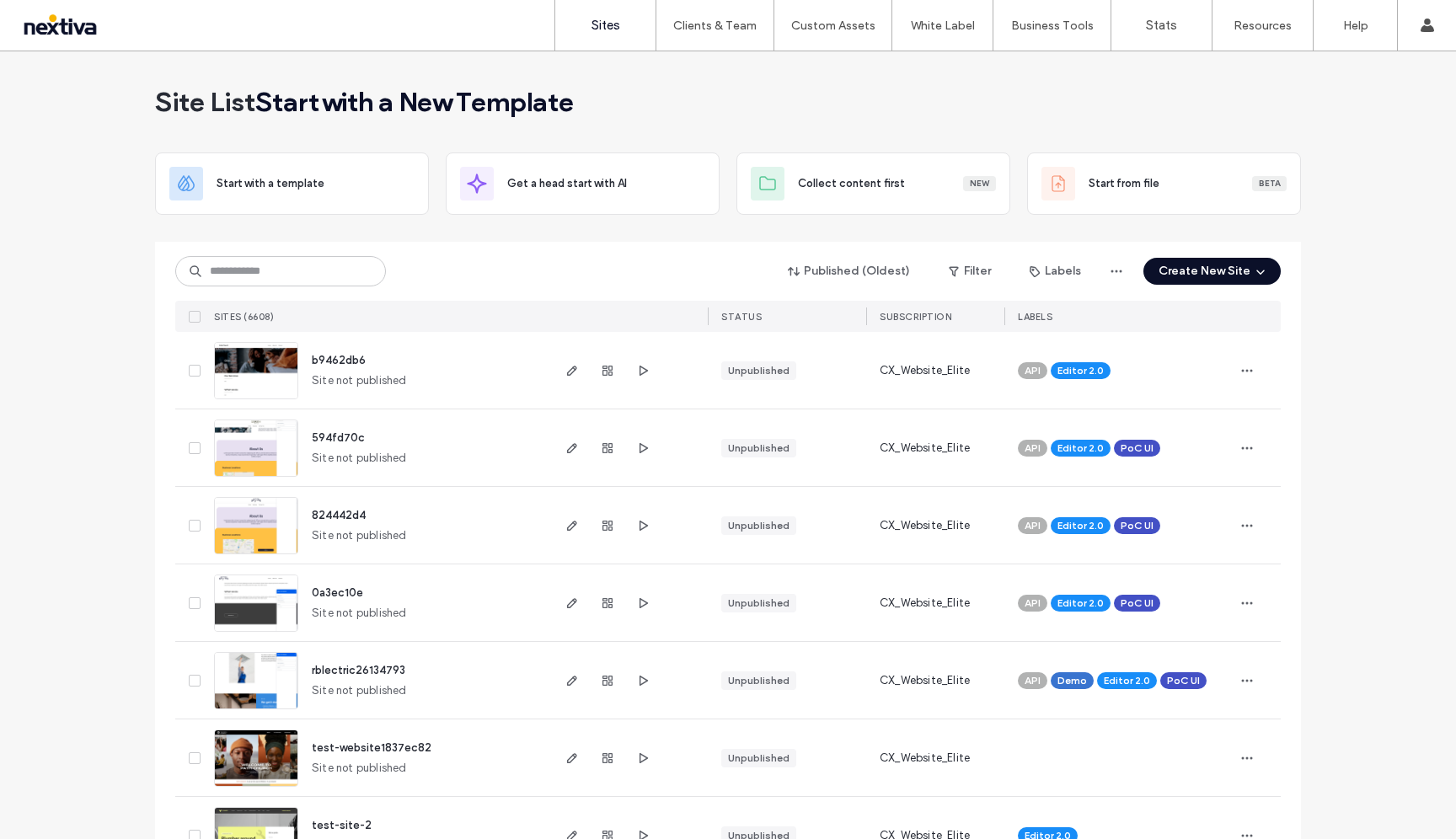
click at [598, 25] on label "Sites" at bounding box center [605, 26] width 29 height 15
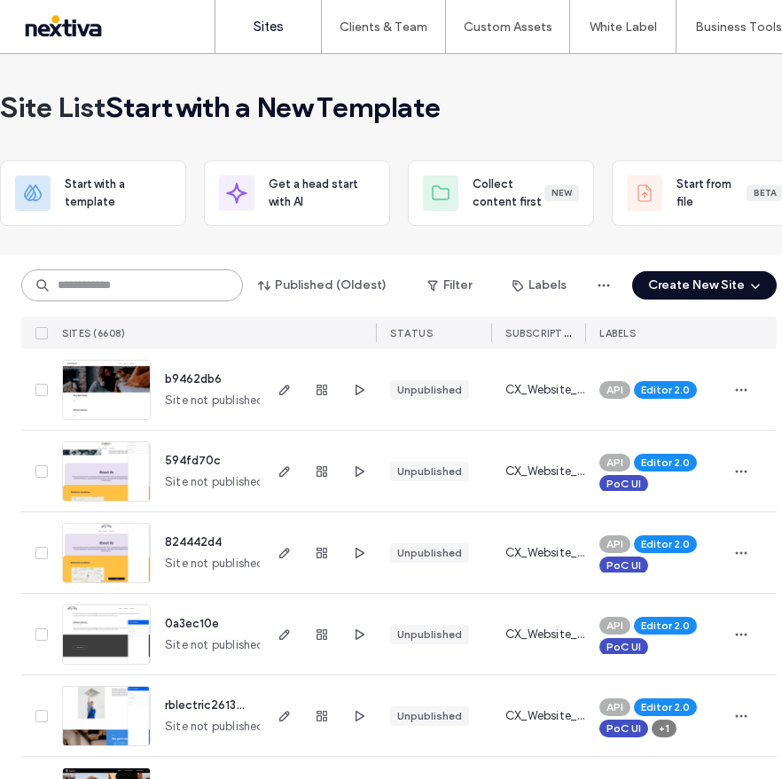
click at [101, 286] on input at bounding box center [132, 286] width 222 height 32
paste input "**********"
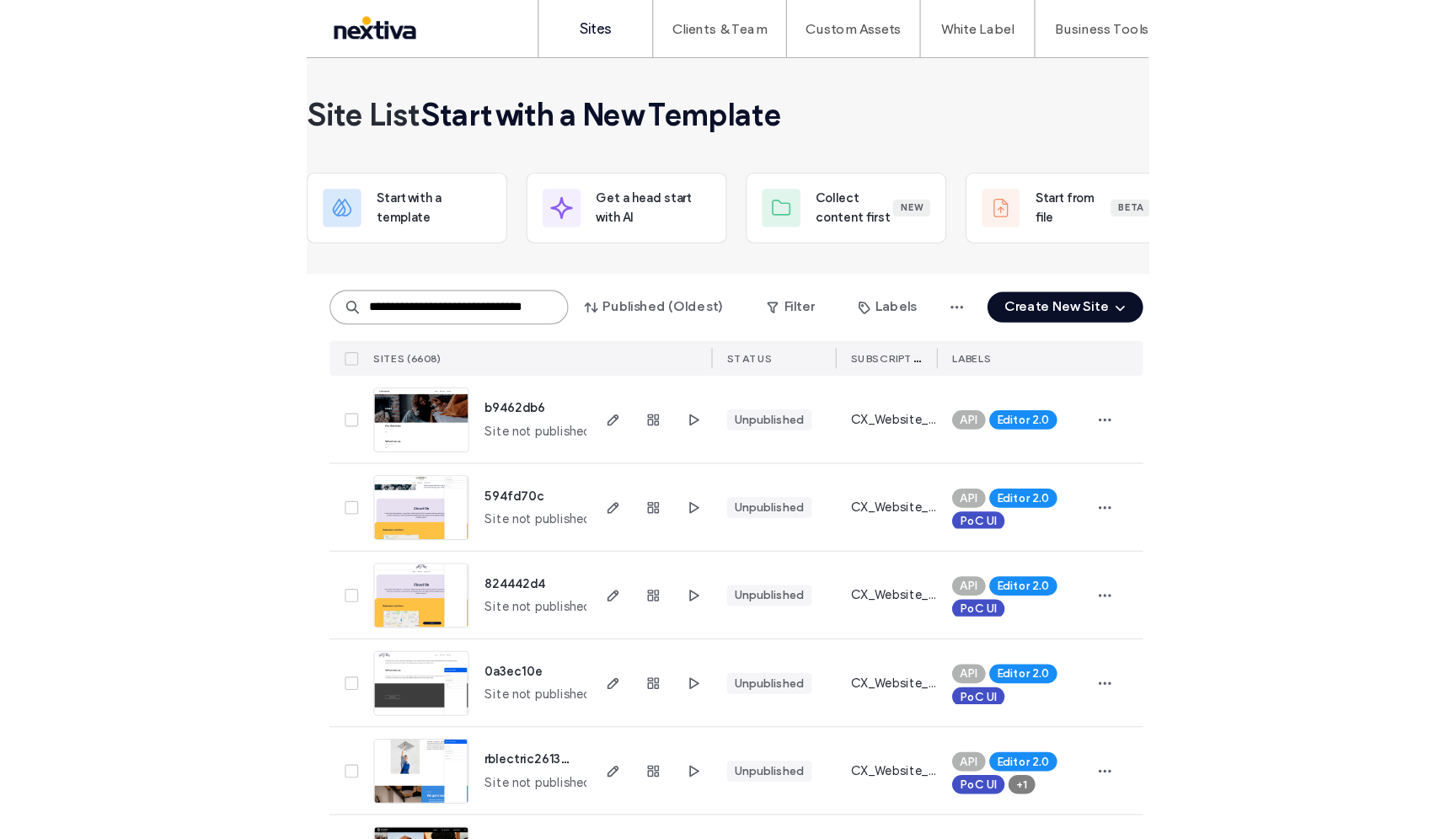
scroll to position [0, 58]
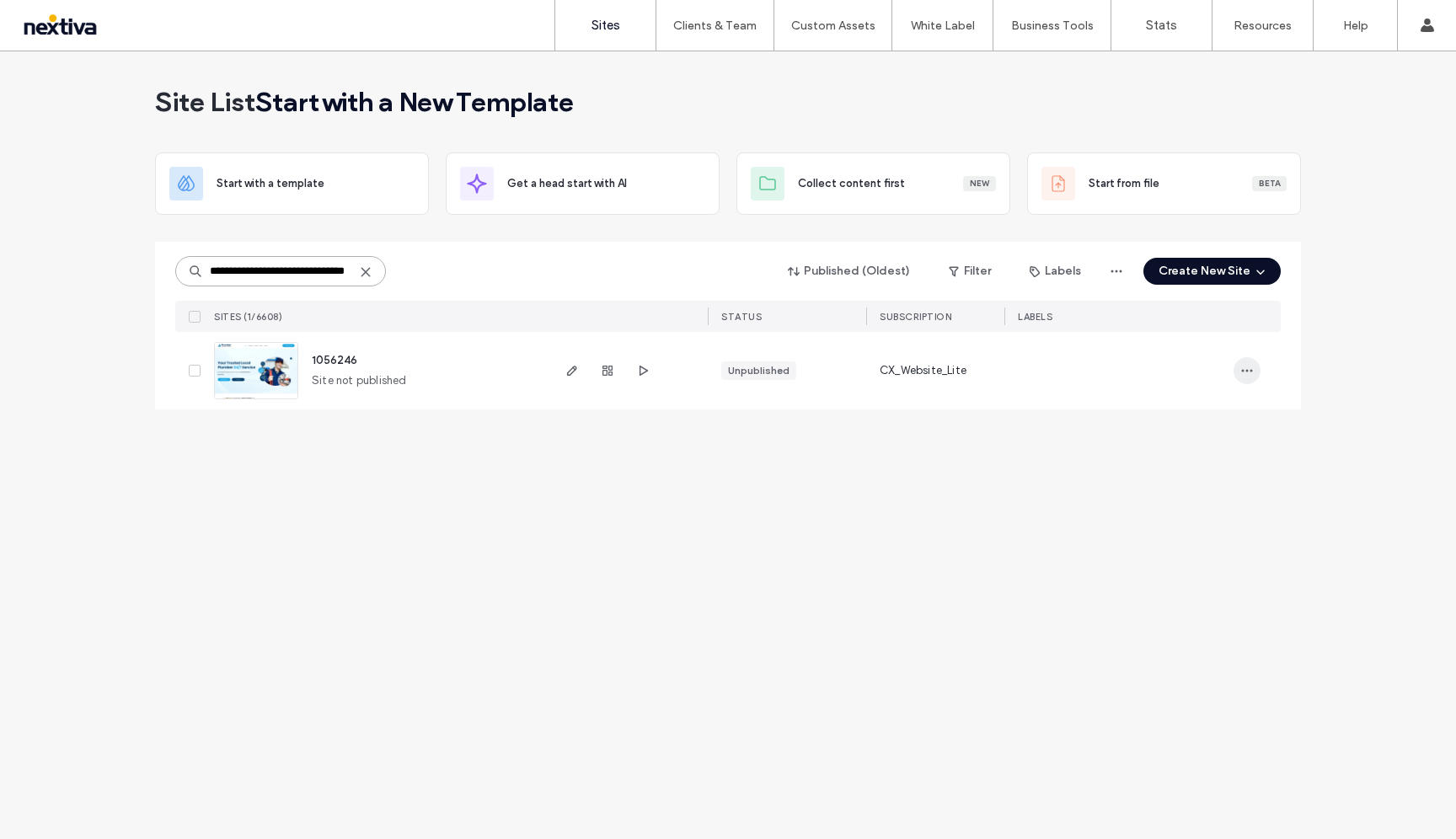
type input "**********"
click at [1252, 372] on icon "button" at bounding box center [1247, 371] width 13 height 13
click at [1200, 472] on span "Save as Template" at bounding box center [1187, 479] width 90 height 17
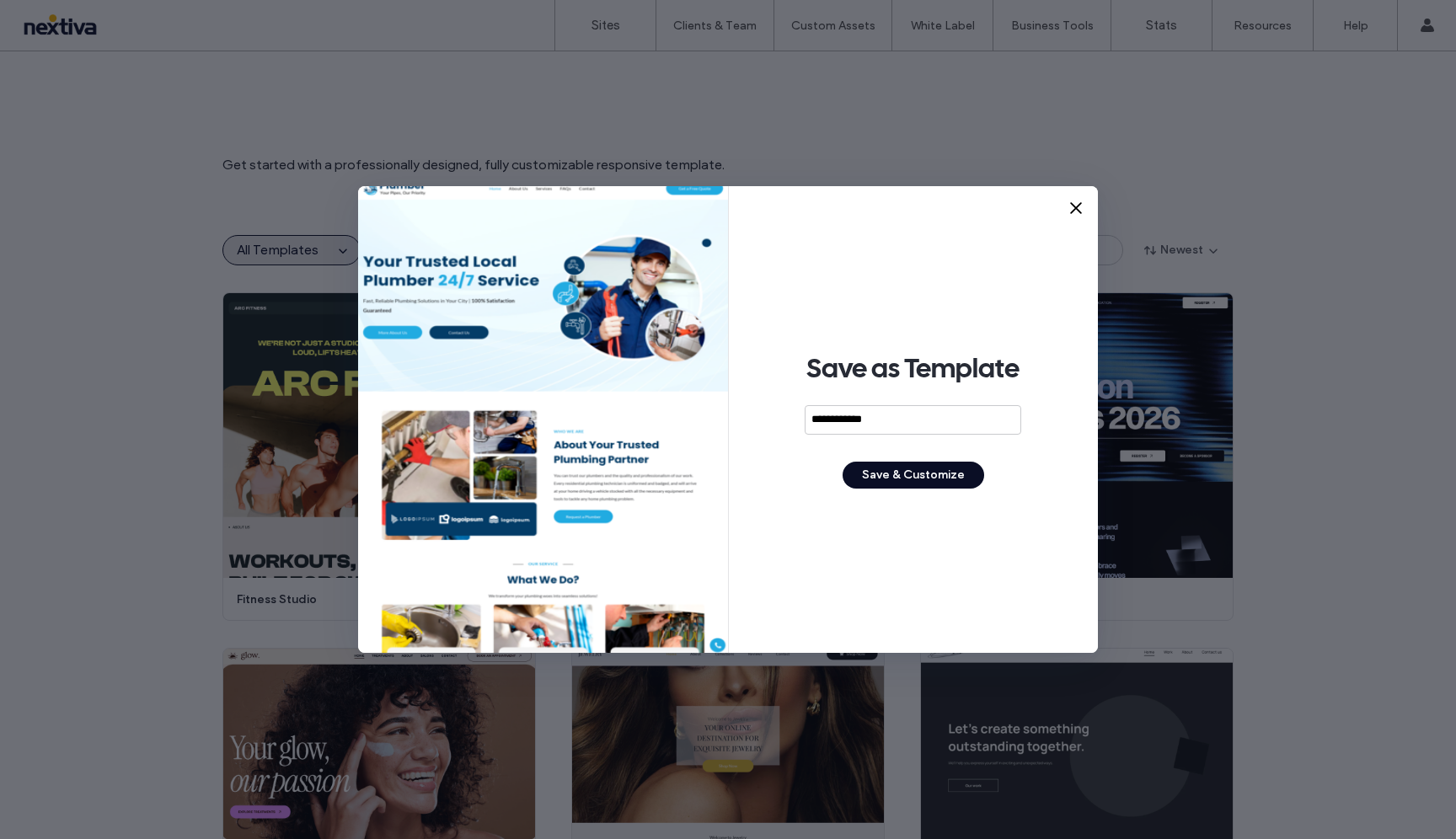
type input "**********"
click at [944, 469] on button "Save & Customize" at bounding box center [913, 475] width 142 height 27
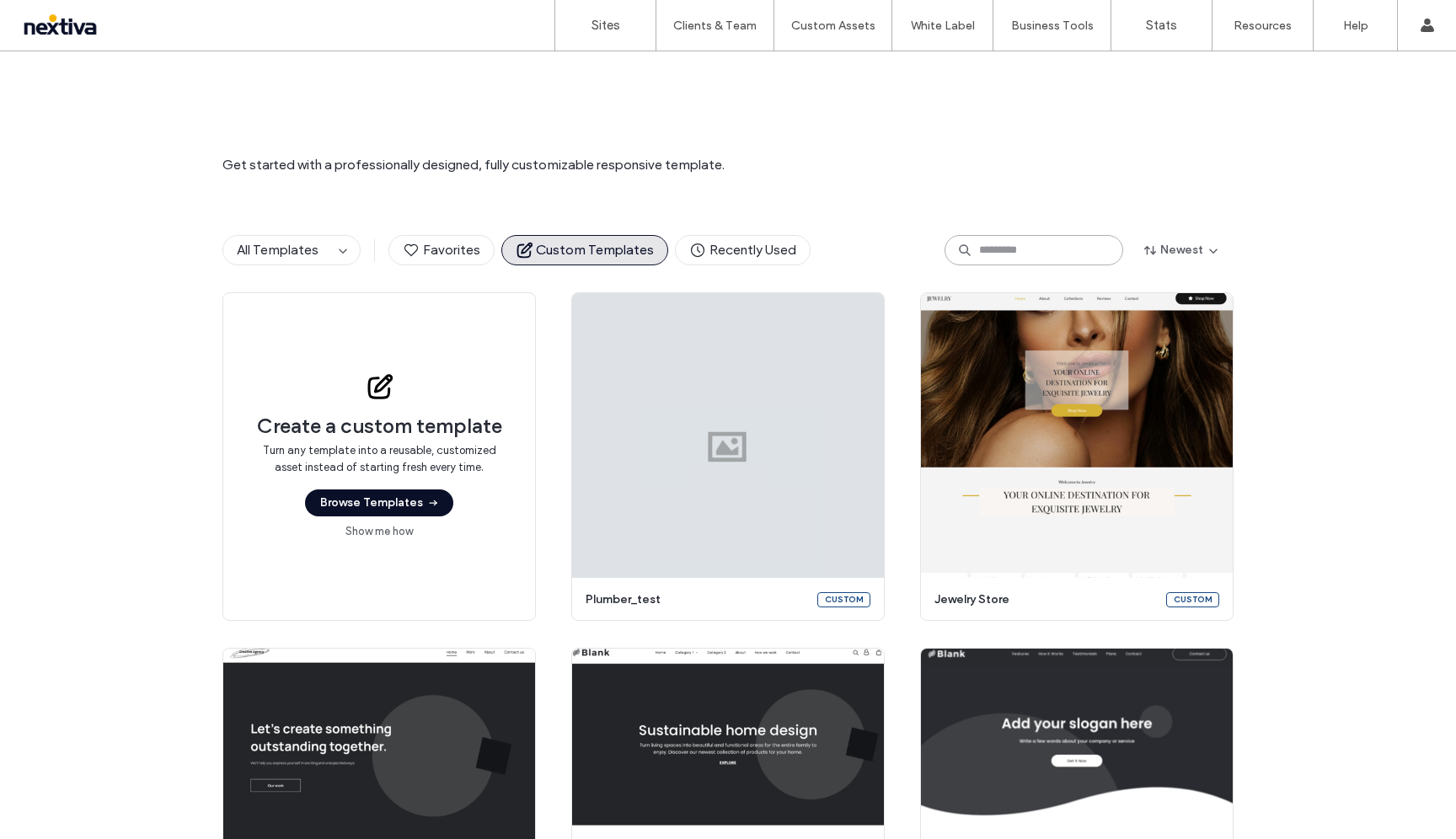
click at [1016, 254] on input at bounding box center [1034, 250] width 179 height 30
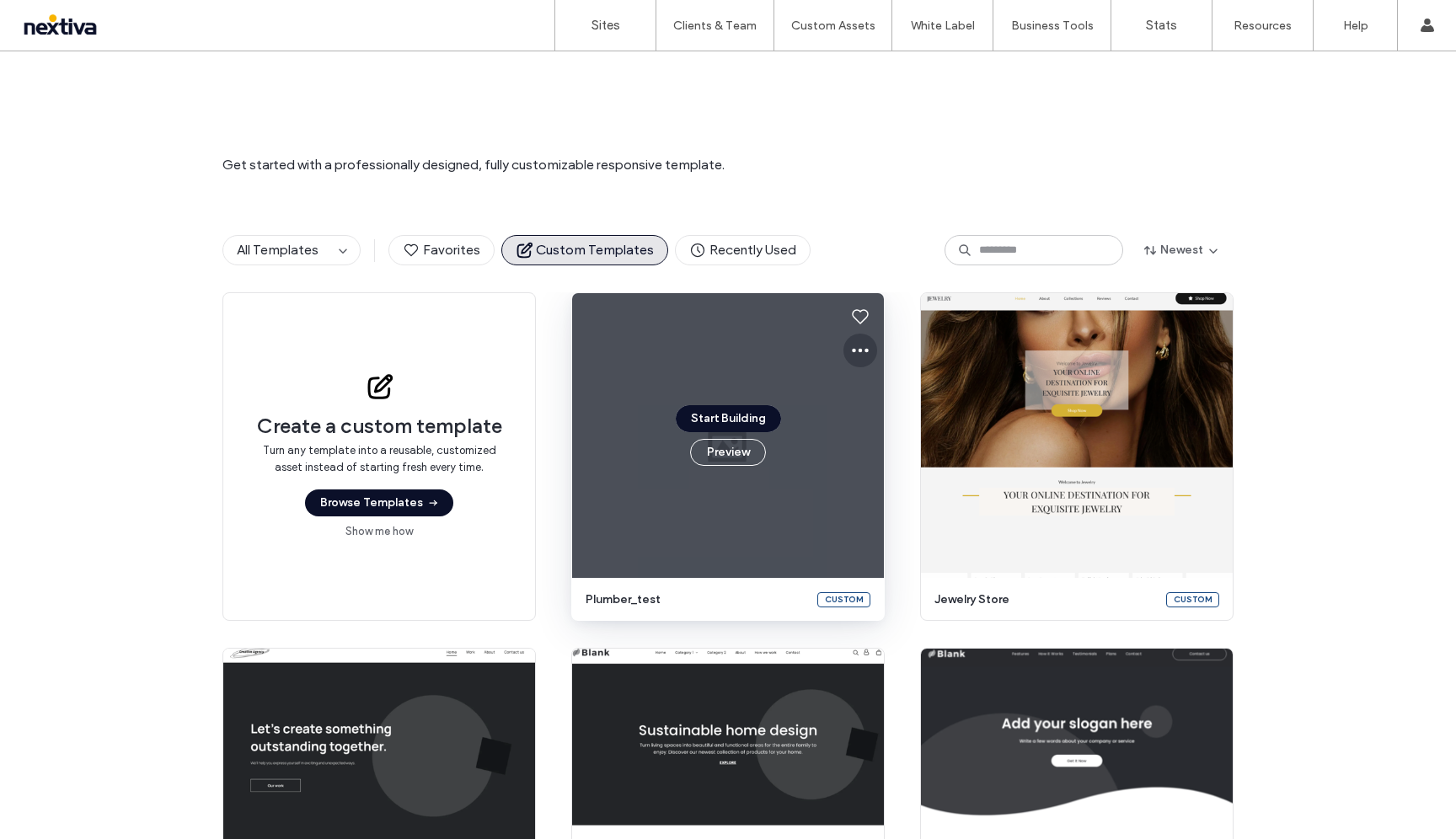
click at [852, 351] on icon at bounding box center [860, 350] width 20 height 20
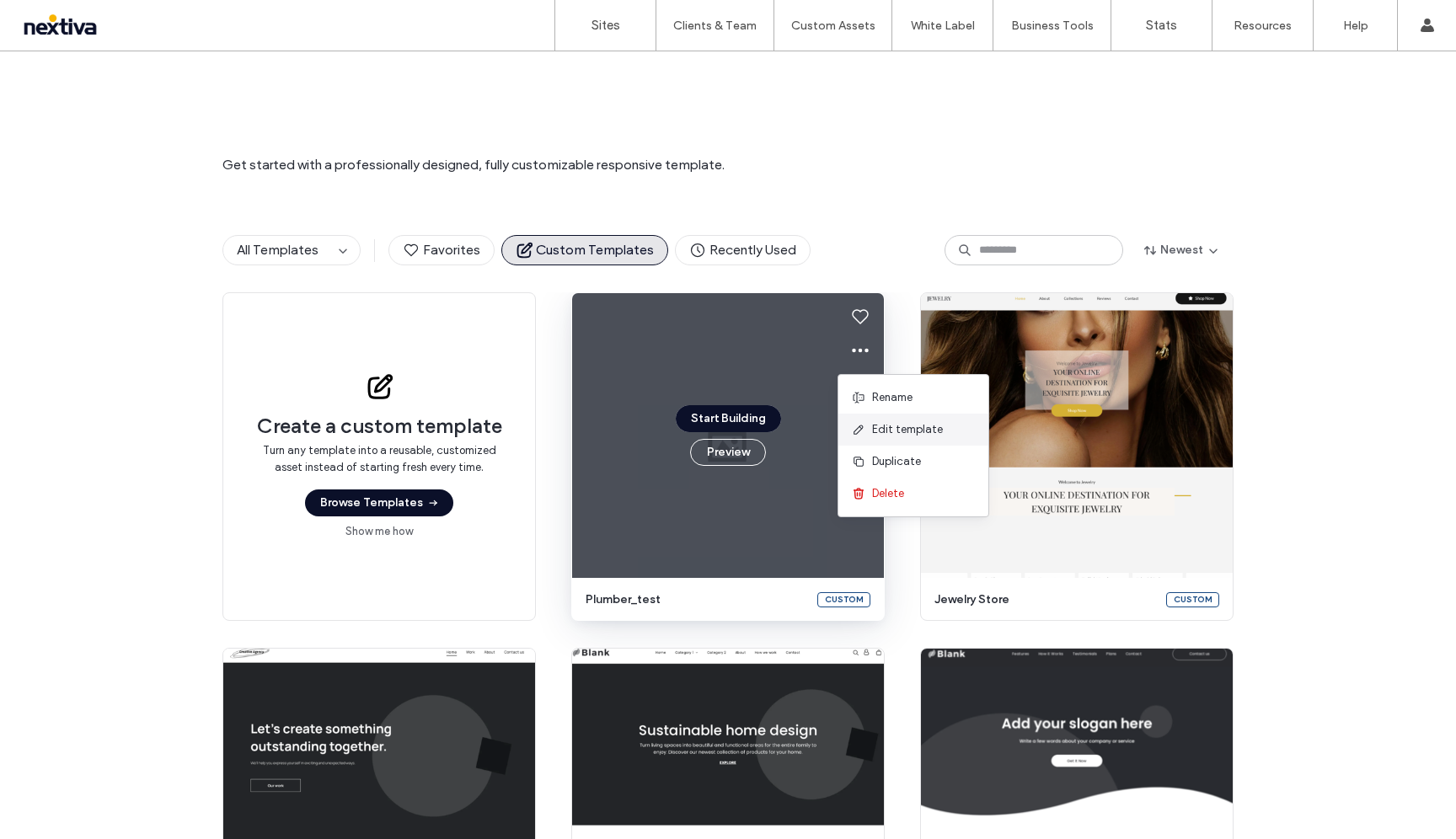
click at [877, 431] on span "Edit template" at bounding box center [908, 429] width 70 height 17
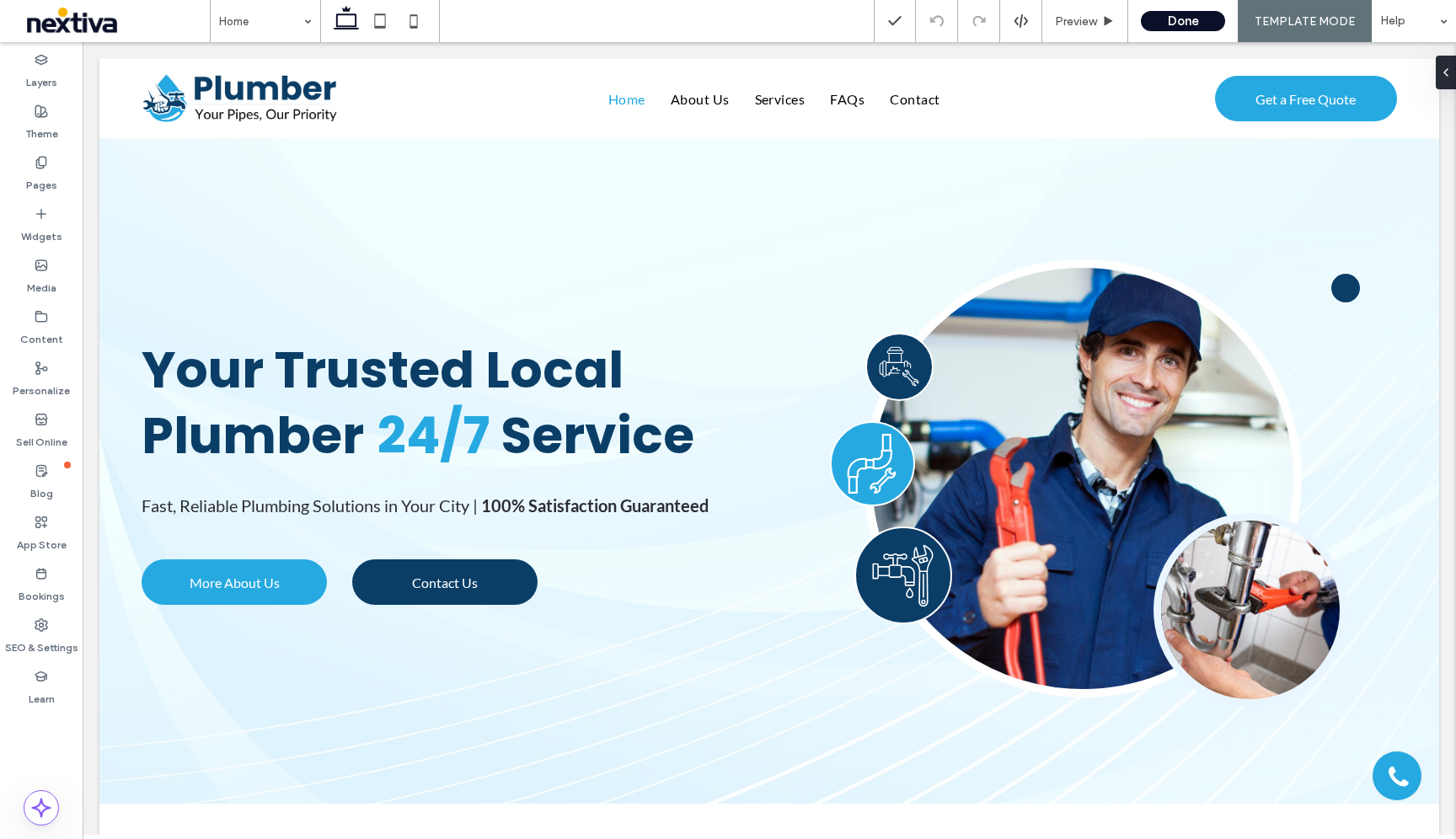
click at [538, 26] on div "Home Preview Done TEMPLATE MODE Help" at bounding box center [833, 21] width 1246 height 42
click at [1404, 22] on div "Help" at bounding box center [1414, 21] width 85 height 42
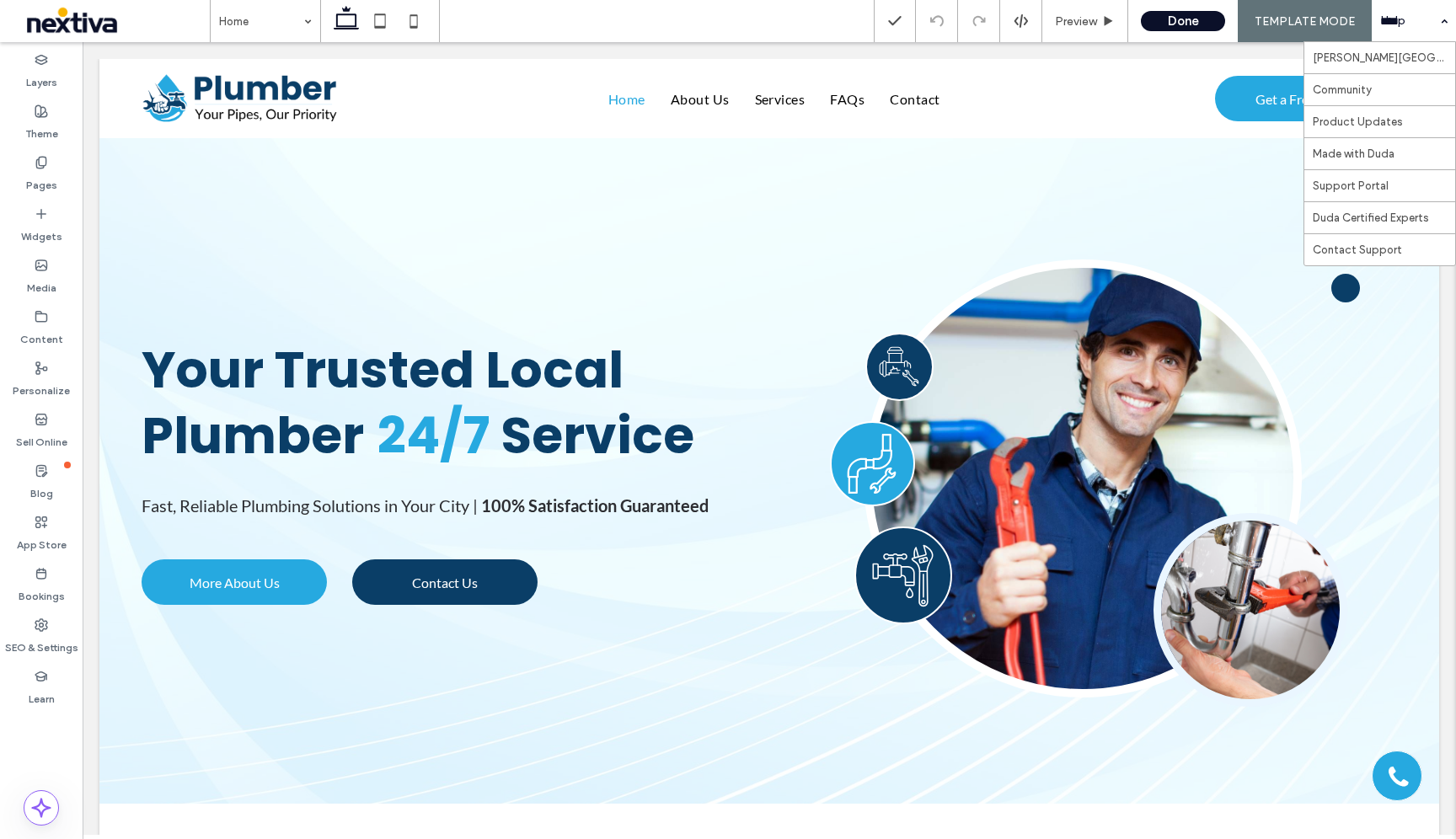
click at [1404, 22] on div "Help" at bounding box center [1414, 21] width 85 height 42
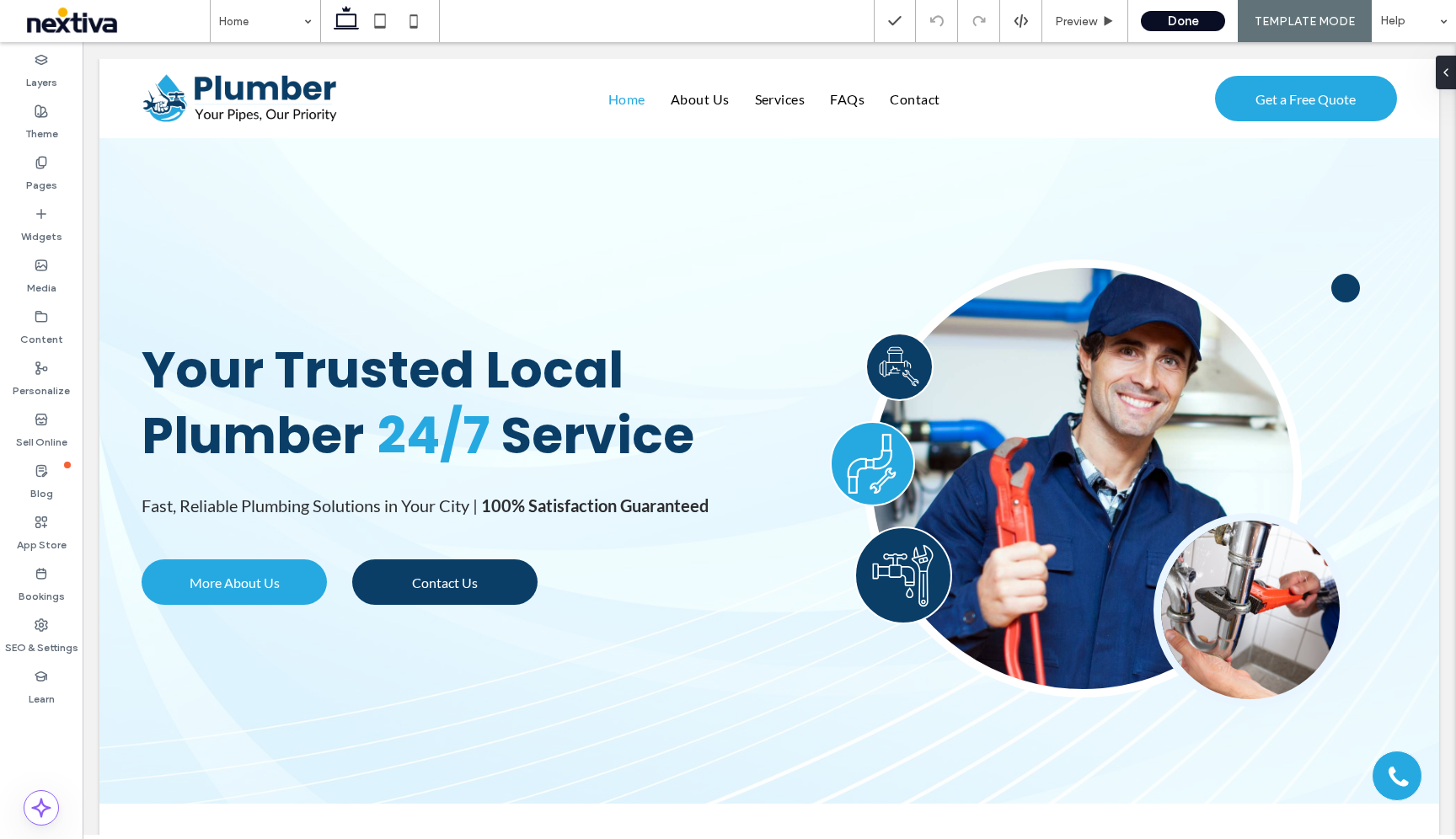
click at [1184, 17] on button "Done" at bounding box center [1183, 21] width 85 height 20
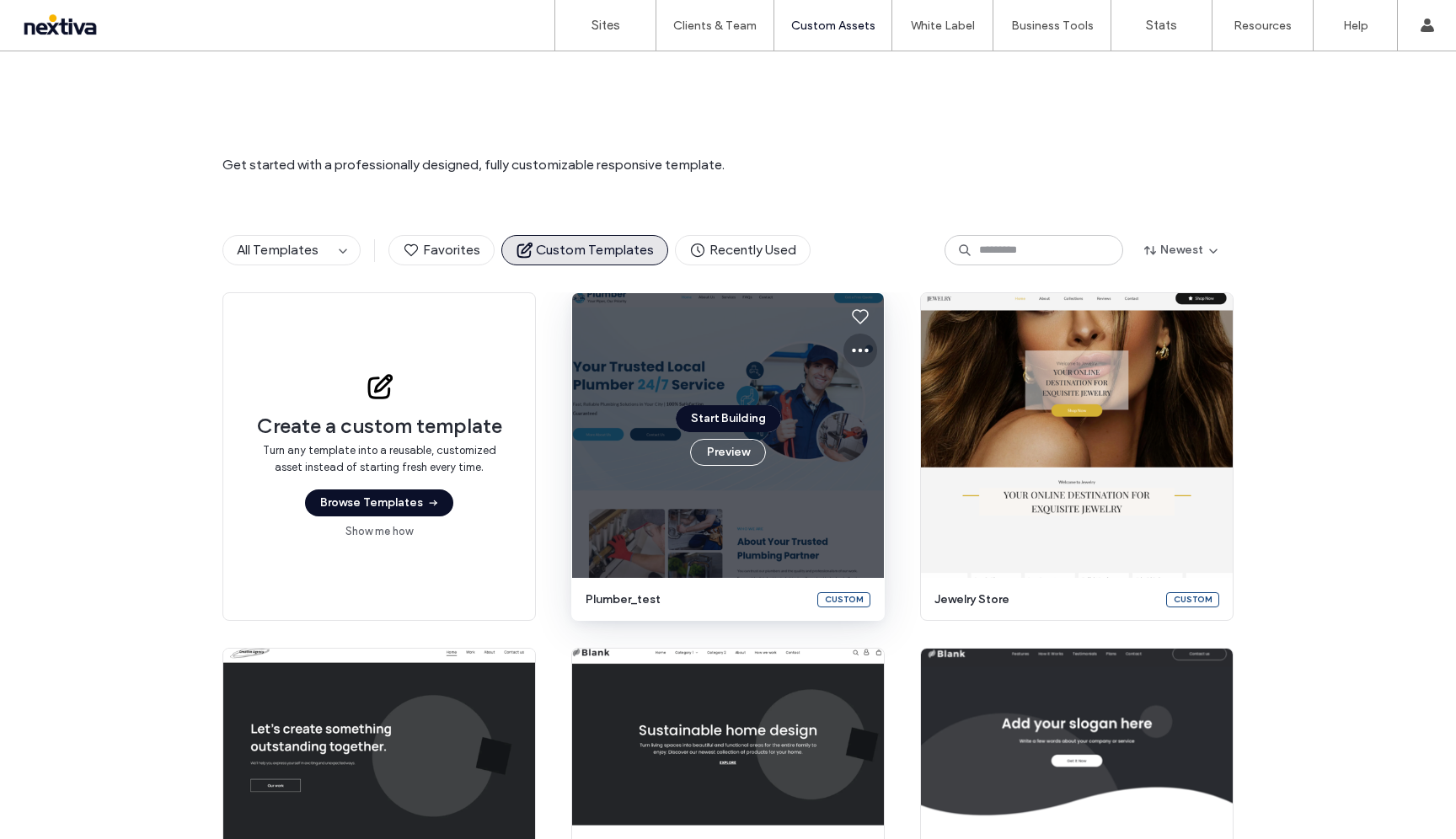
click at [851, 349] on icon at bounding box center [860, 350] width 20 height 20
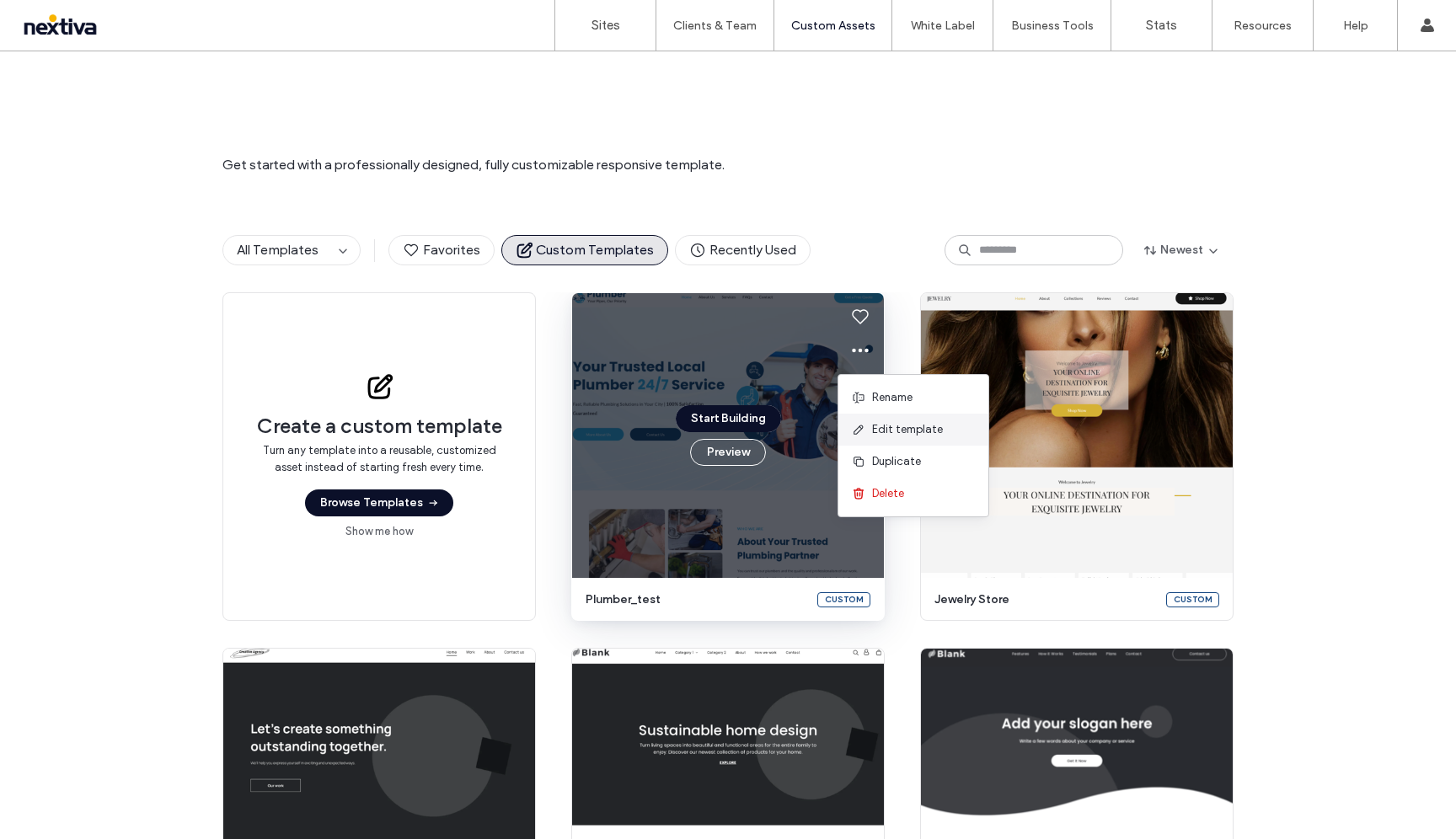
click at [891, 431] on span "Edit template" at bounding box center [908, 429] width 70 height 17
